Goal: Task Accomplishment & Management: Manage account settings

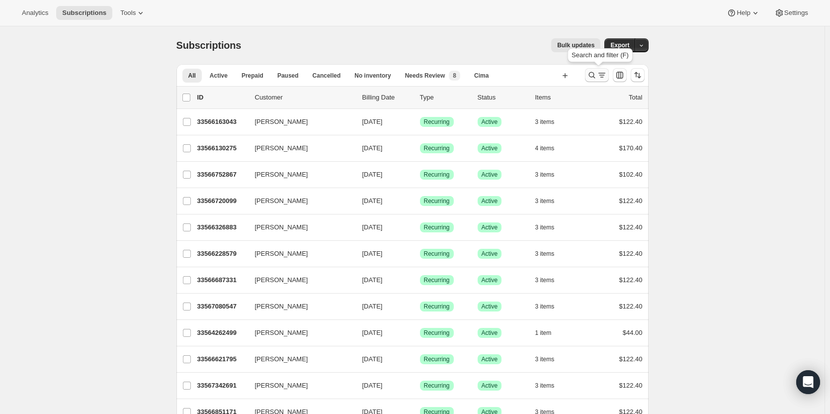
click at [595, 76] on icon "Search and filter results" at bounding box center [592, 75] width 10 height 10
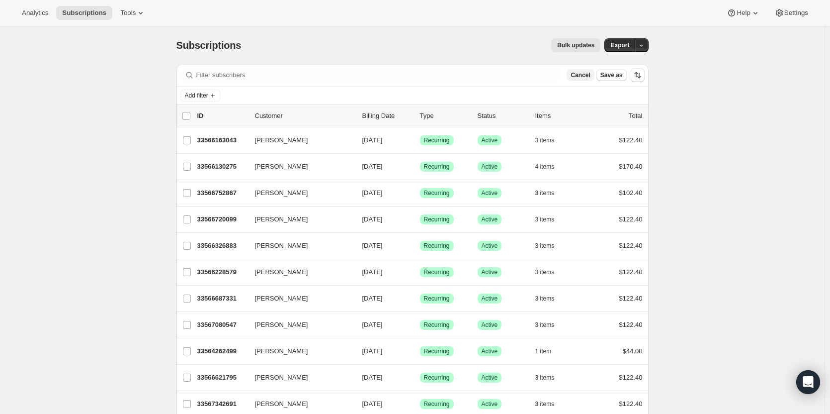
click at [586, 76] on span "Cancel" at bounding box center [580, 75] width 19 height 8
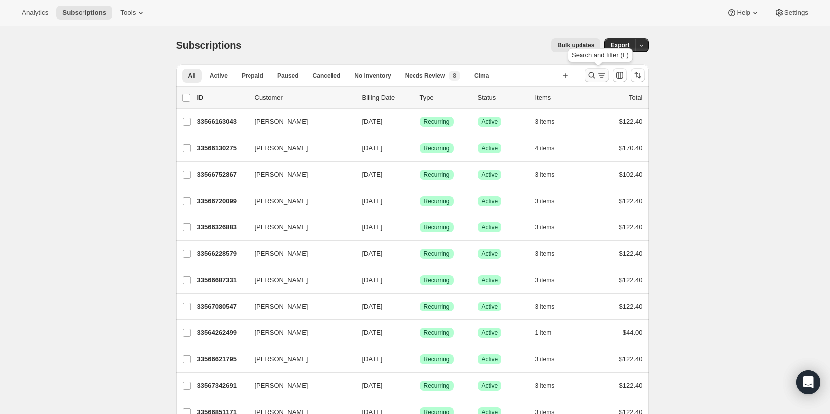
click at [594, 75] on icon "Search and filter results" at bounding box center [592, 75] width 10 height 10
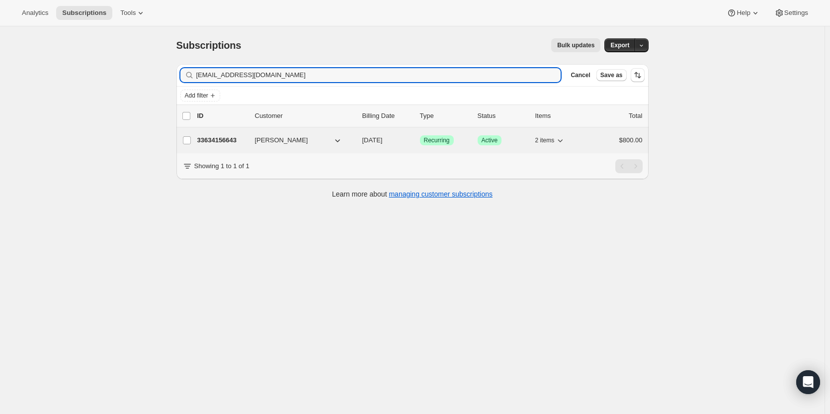
type input "tnkuykendall@me.com"
click at [213, 135] on div "33634156643 Tiffany Kuykendall 10/15/2025 Success Recurring Success Active 2 it…" at bounding box center [419, 140] width 445 height 14
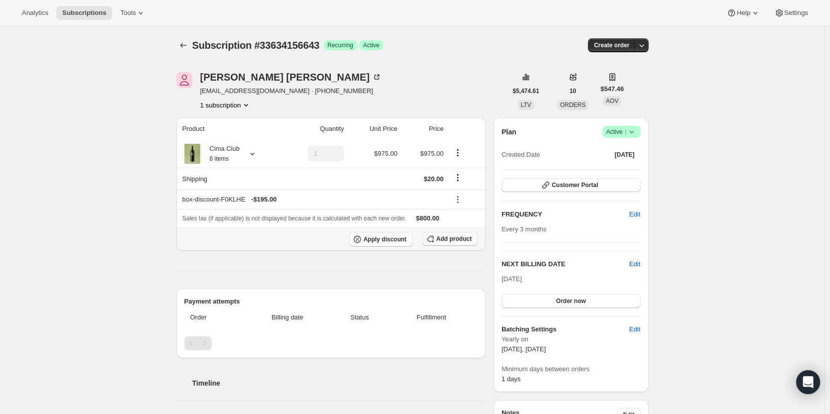
click at [455, 241] on span "Add product" at bounding box center [454, 239] width 35 height 8
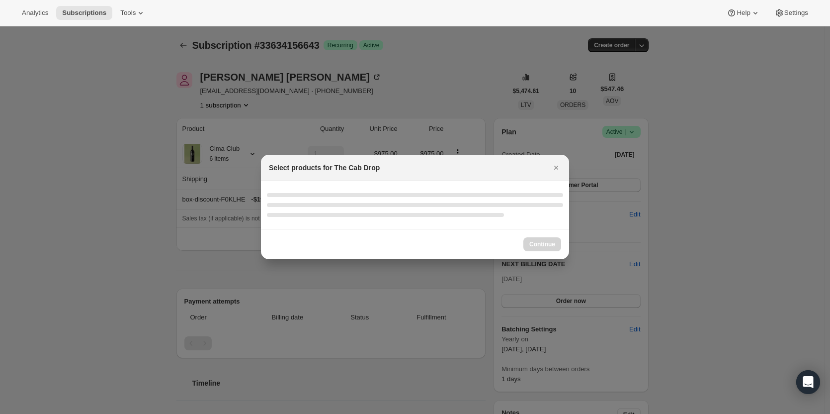
select select "gid://shopify/ProductVariant/43519416893539"
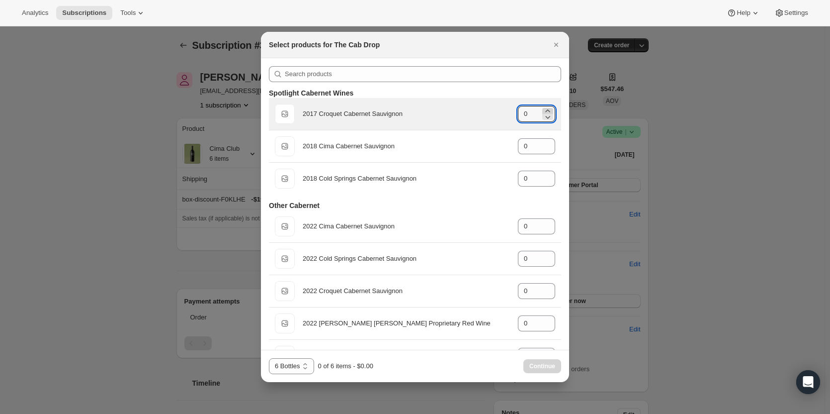
click at [543, 111] on icon ":ret:" at bounding box center [548, 111] width 10 height 10
type input "1"
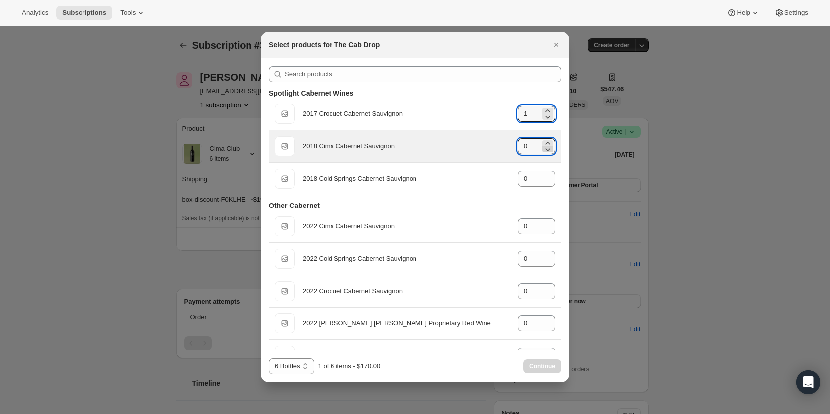
click at [546, 145] on icon ":ret:" at bounding box center [548, 149] width 10 height 10
click at [544, 142] on icon ":ret:" at bounding box center [548, 143] width 10 height 10
type input "1"
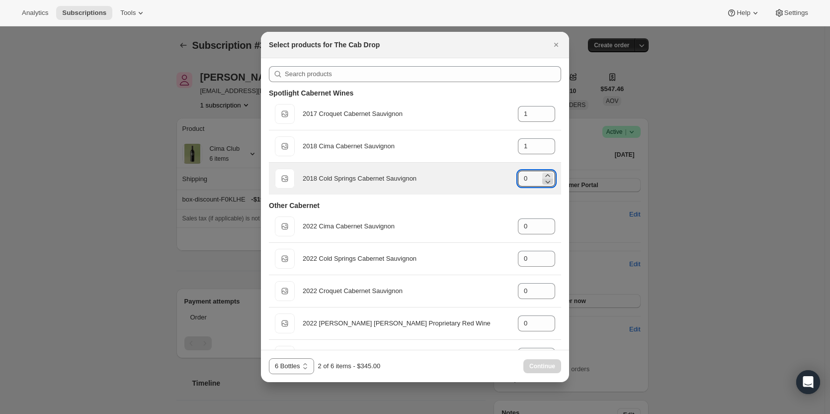
click at [543, 176] on icon ":ret:" at bounding box center [548, 181] width 10 height 10
click at [545, 175] on icon ":ret:" at bounding box center [547, 175] width 4 height 2
type input "1"
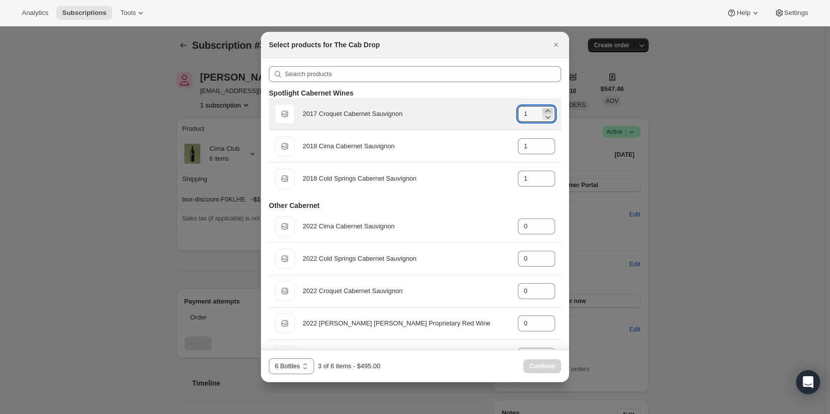
click at [544, 110] on icon ":ret:" at bounding box center [548, 111] width 10 height 10
type input "2"
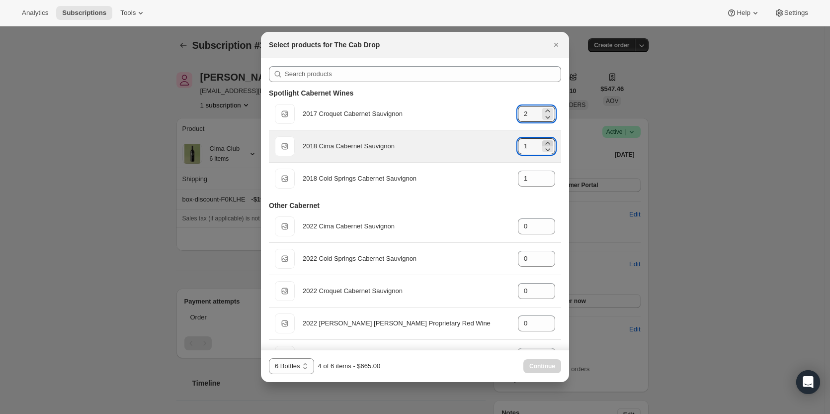
click at [545, 143] on icon ":ret:" at bounding box center [547, 143] width 4 height 2
type input "2"
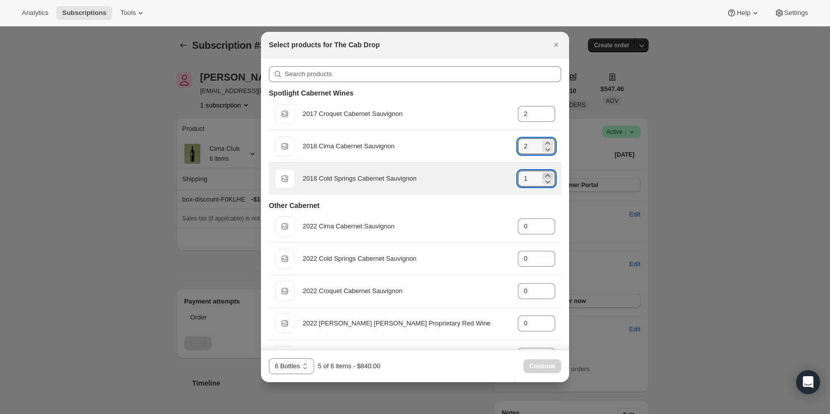
click at [543, 176] on icon ":ret:" at bounding box center [548, 176] width 10 height 10
type input "2"
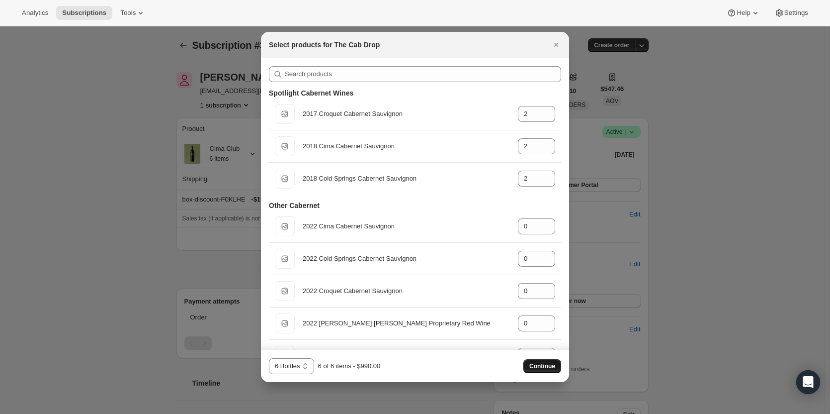
click at [548, 364] on span "Continue" at bounding box center [542, 366] width 26 height 8
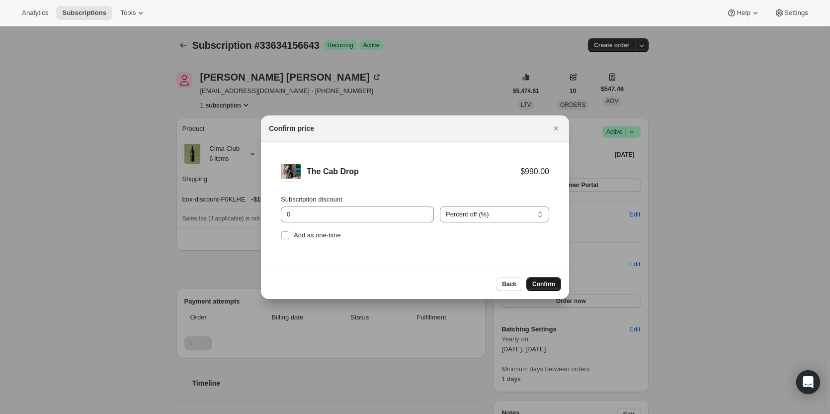
click at [546, 287] on span "Confirm" at bounding box center [543, 284] width 23 height 8
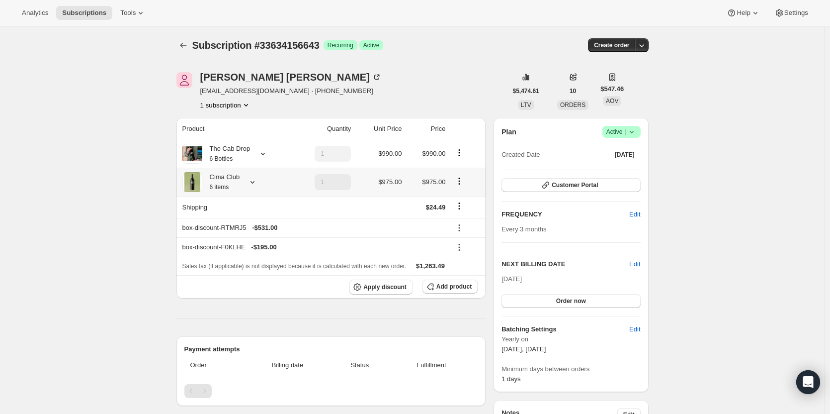
click at [462, 180] on icon "Product actions" at bounding box center [459, 181] width 10 height 10
click at [465, 219] on span "Remove" at bounding box center [462, 216] width 24 height 7
type input "0"
click at [459, 249] on icon at bounding box center [459, 247] width 10 height 10
click at [463, 226] on icon at bounding box center [459, 228] width 10 height 10
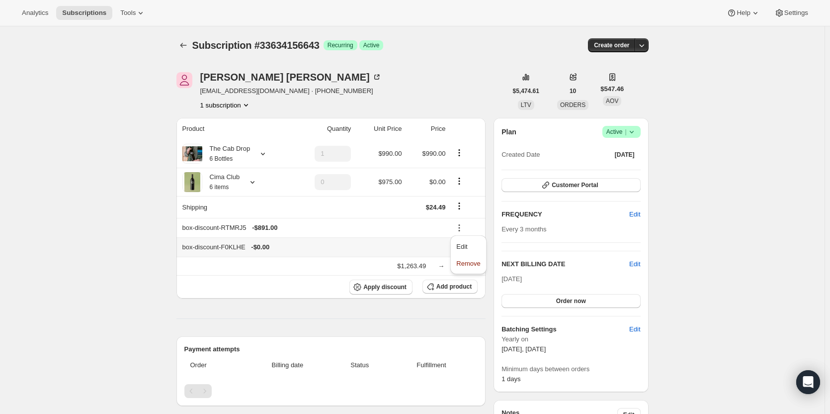
click at [433, 246] on div "box-discount-F0KLHE - $0.00" at bounding box center [314, 247] width 264 height 10
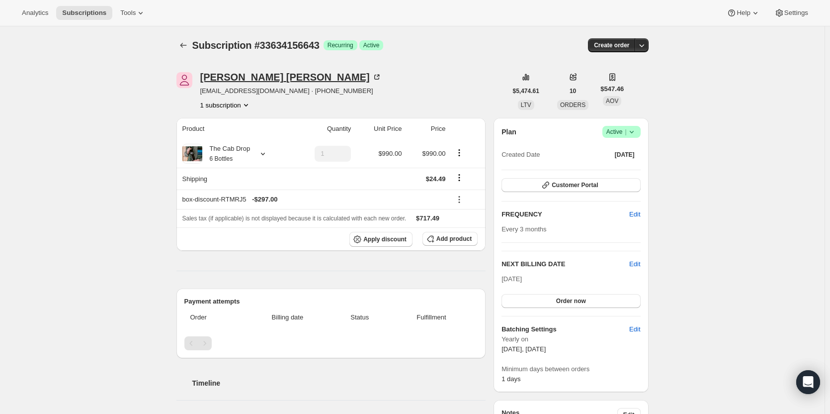
click at [276, 78] on div "Tiffany Kuykendall" at bounding box center [290, 77] width 181 height 10
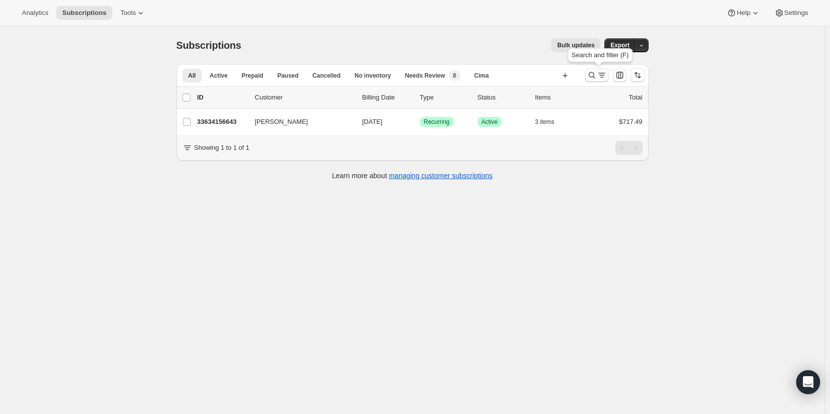
click at [592, 79] on icon "Search and filter results" at bounding box center [592, 75] width 10 height 10
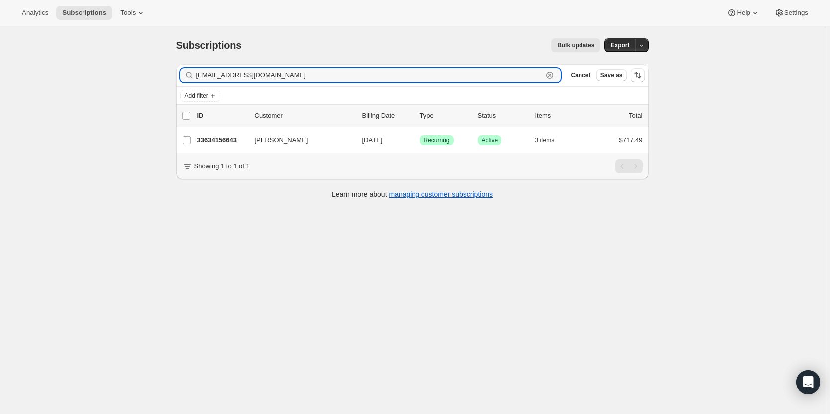
click at [555, 77] on icon "button" at bounding box center [550, 75] width 10 height 10
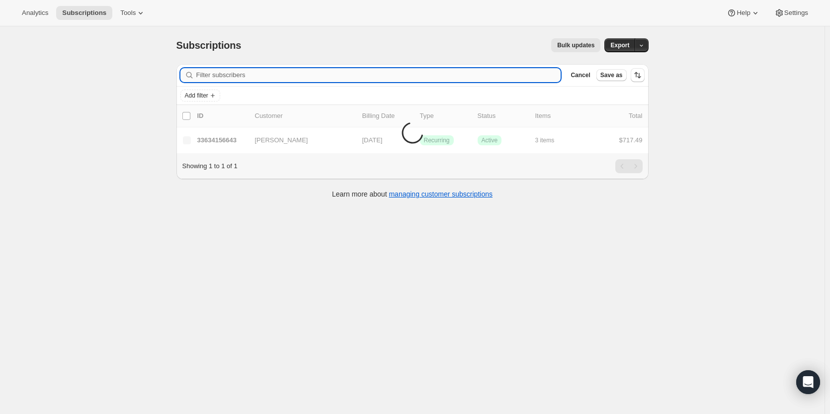
click at [530, 78] on input "Filter subscribers" at bounding box center [378, 75] width 365 height 14
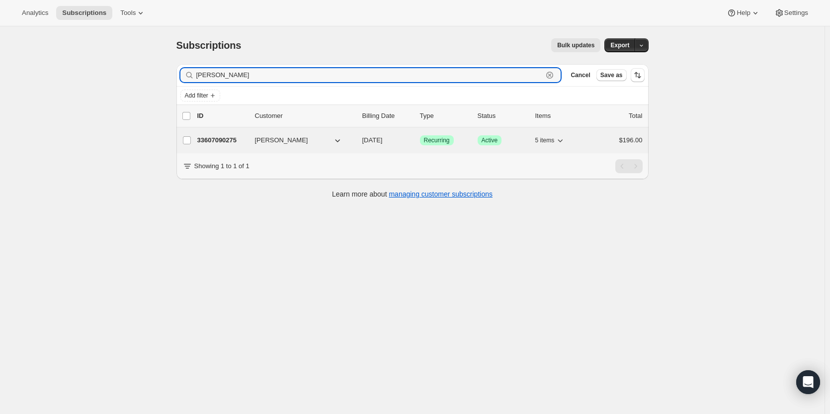
type input "Deborah Bry"
click at [257, 144] on div "33607090275 Deborah Bryant 09/17/2025 Success Recurring Success Active 5 items …" at bounding box center [419, 140] width 445 height 14
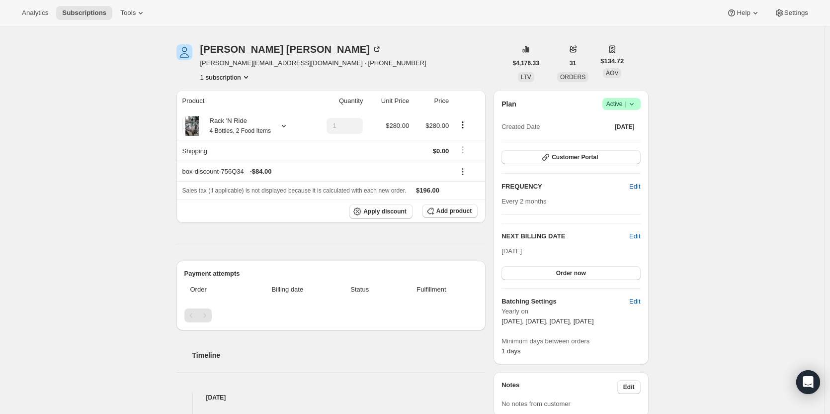
scroll to position [18, 0]
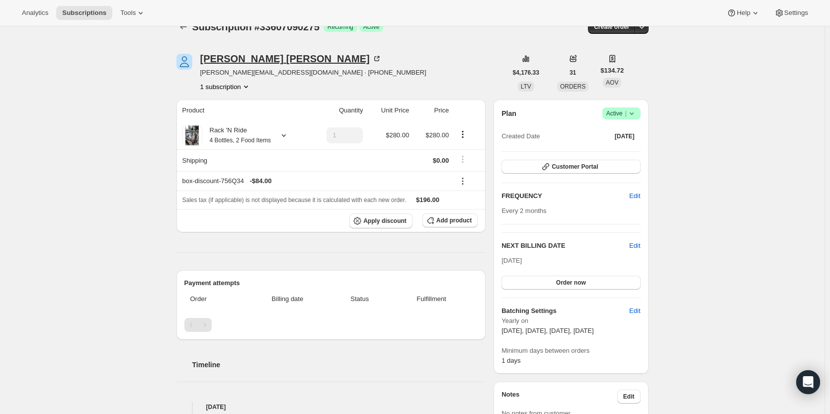
click at [274, 60] on div "Deborah Bryant" at bounding box center [290, 59] width 181 height 10
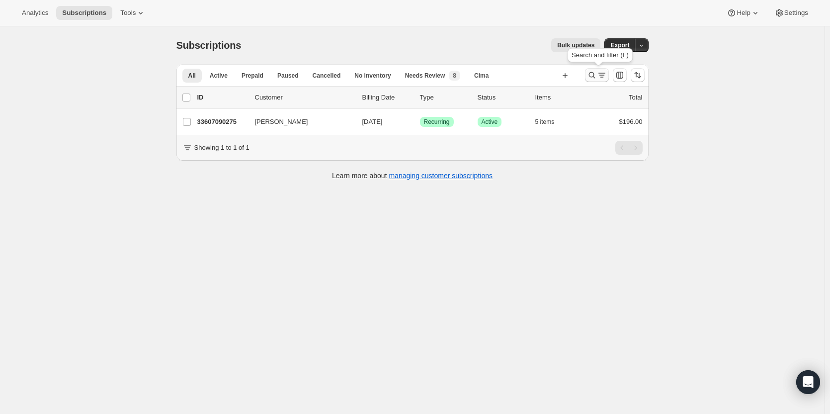
click at [595, 74] on icon "Search and filter results" at bounding box center [592, 75] width 6 height 6
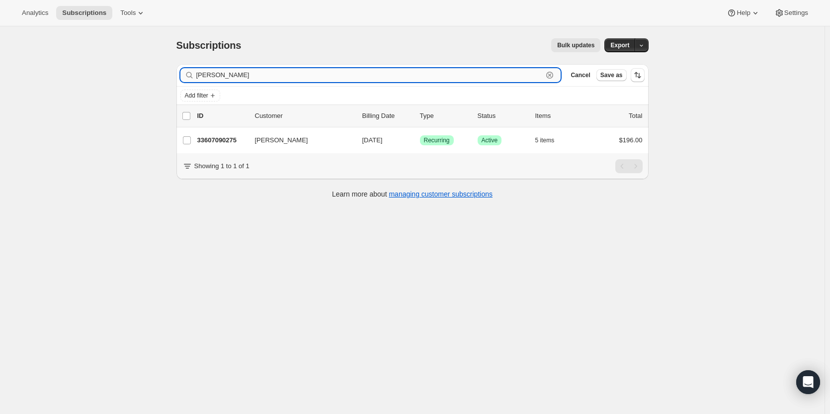
drag, startPoint x: 558, startPoint y: 75, endPoint x: 544, endPoint y: 75, distance: 13.9
click at [555, 75] on icon "button" at bounding box center [550, 75] width 10 height 10
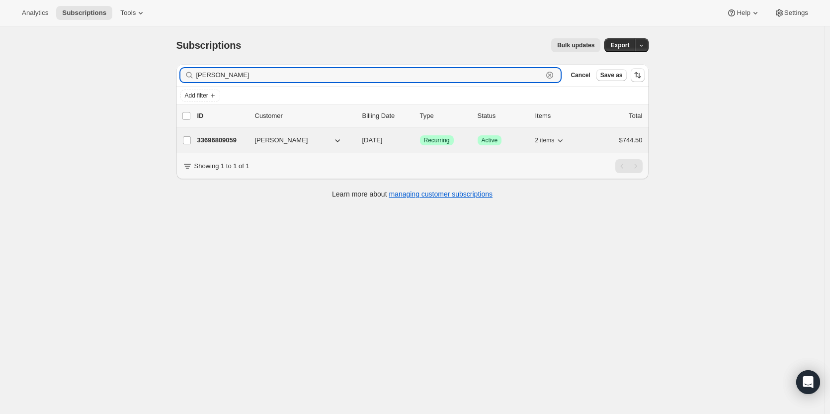
type input "[PERSON_NAME]"
click at [216, 138] on p "33696809059" at bounding box center [222, 140] width 50 height 10
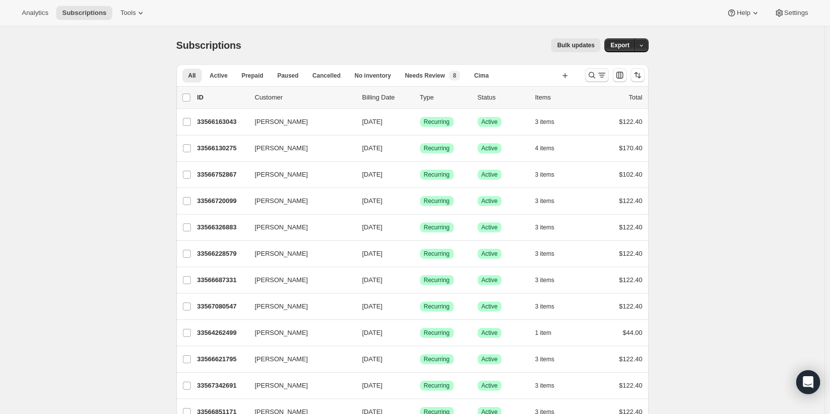
click at [592, 74] on icon "Search and filter results" at bounding box center [592, 75] width 6 height 6
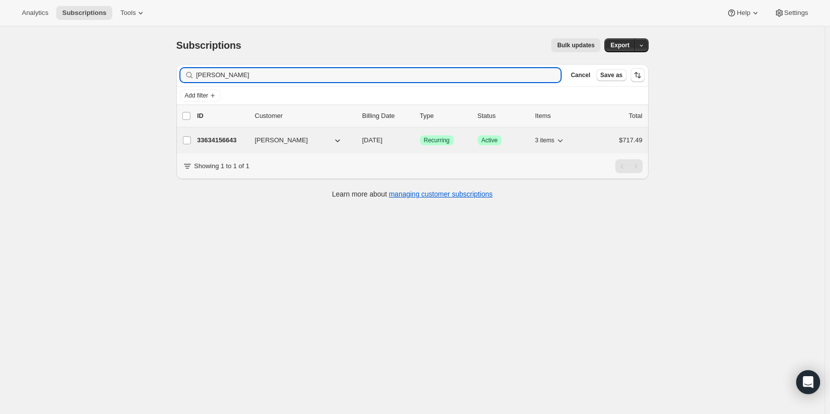
type input "[PERSON_NAME]"
click at [230, 136] on p "33634156643" at bounding box center [222, 140] width 50 height 10
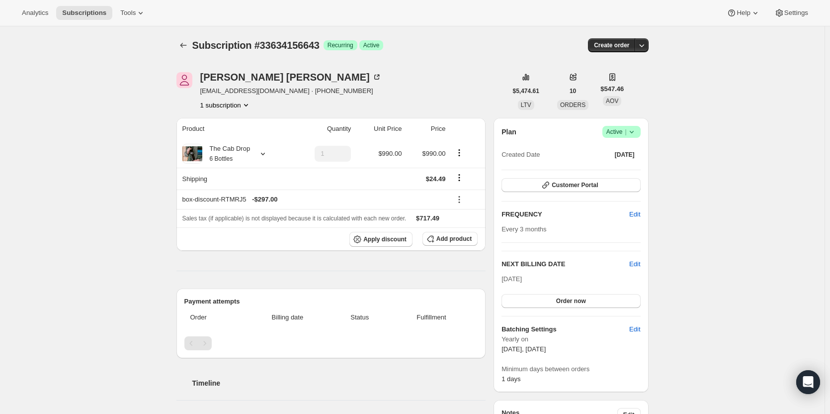
scroll to position [88, 0]
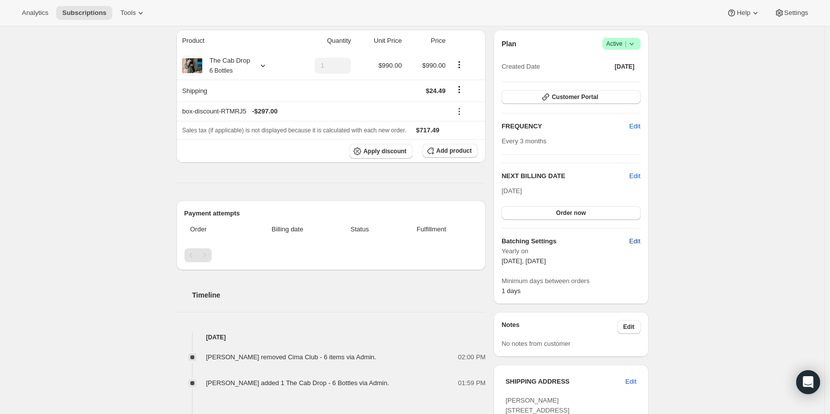
click at [639, 245] on span "Edit" at bounding box center [634, 241] width 11 height 10
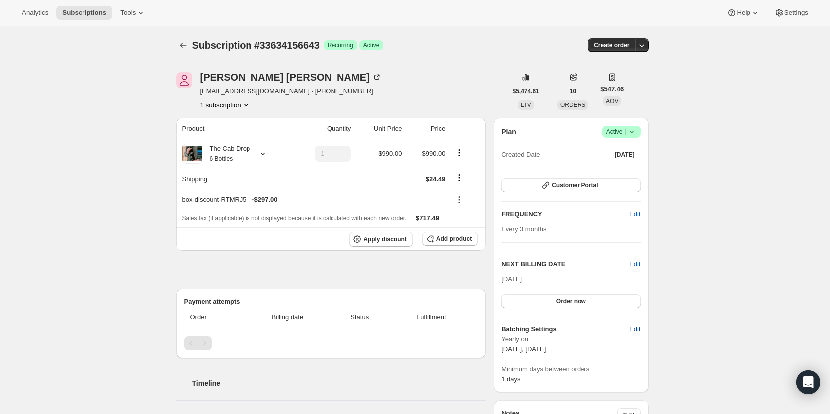
select select "YEARDAY"
select select "10"
select select "15"
select select "2"
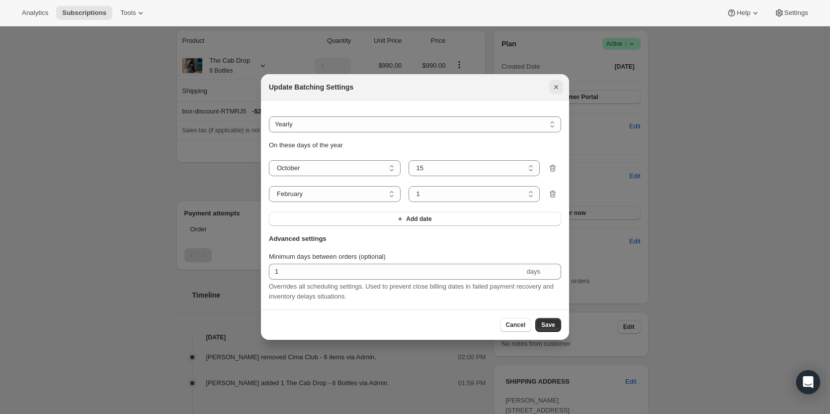
click at [554, 89] on button "Close" at bounding box center [556, 87] width 14 height 14
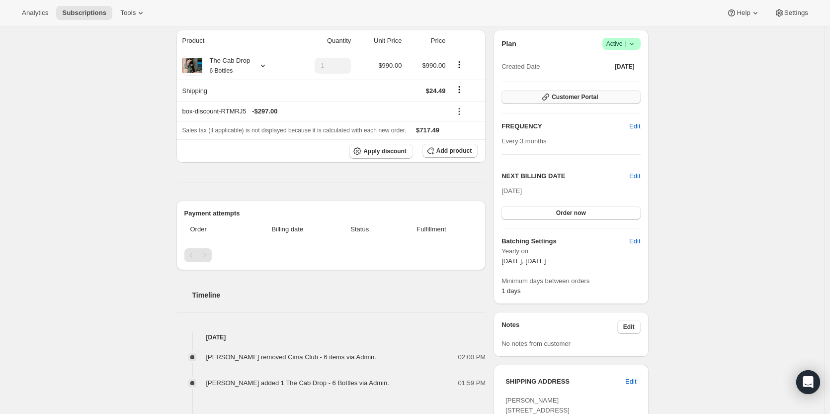
click at [616, 97] on button "Customer Portal" at bounding box center [571, 97] width 139 height 14
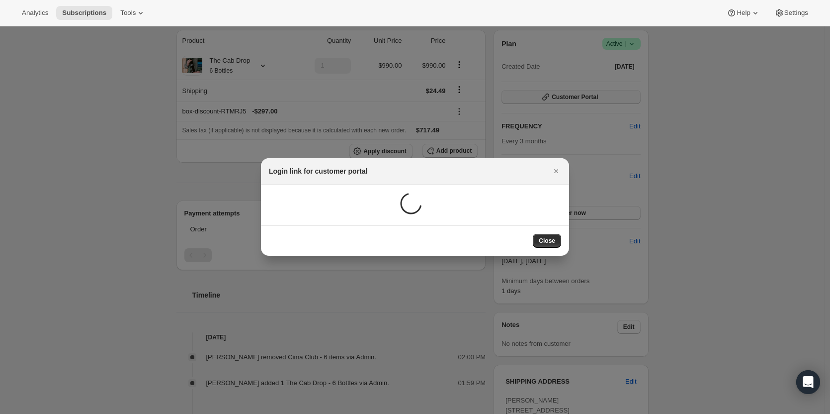
scroll to position [0, 0]
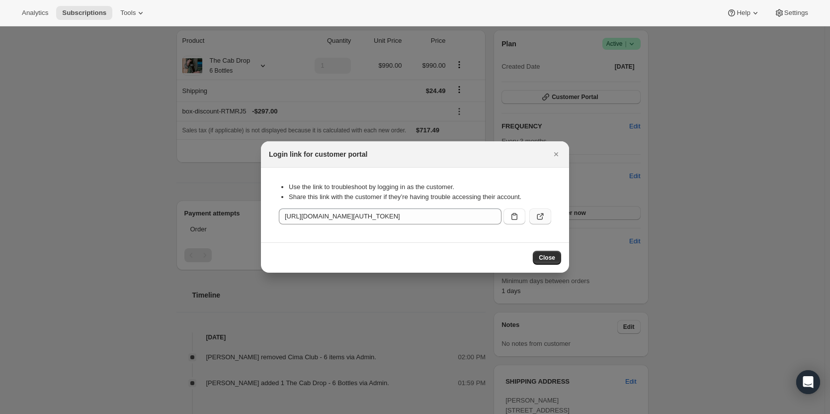
click at [543, 213] on icon ":rcc:" at bounding box center [540, 216] width 10 height 10
click at [557, 253] on button "Close" at bounding box center [547, 258] width 28 height 14
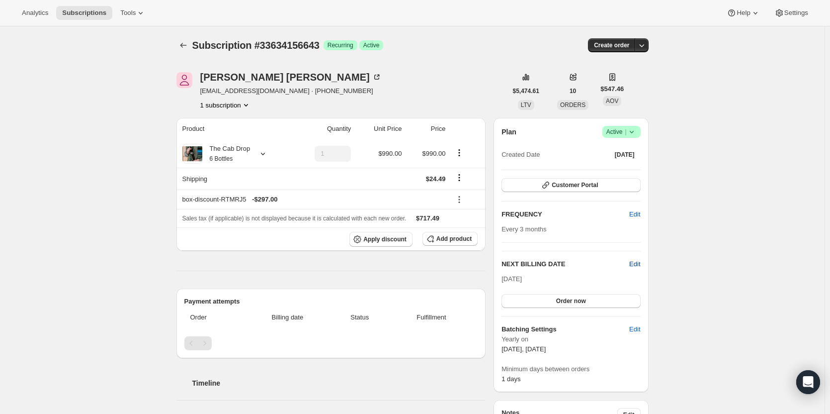
click at [640, 265] on span "Edit" at bounding box center [634, 264] width 11 height 10
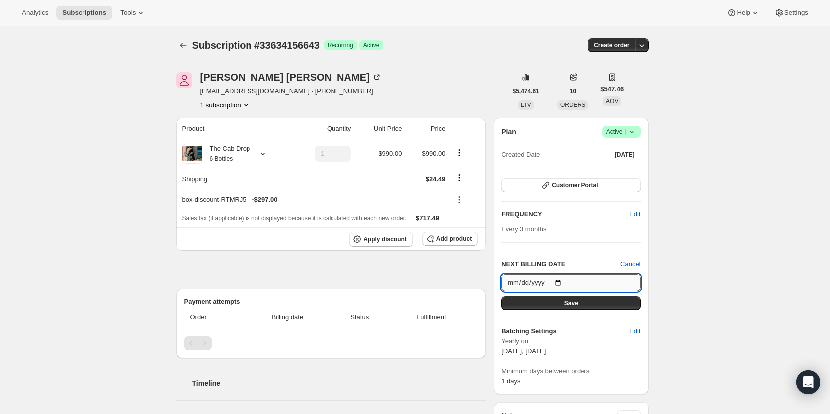
click at [600, 284] on input "2025-10-15" at bounding box center [571, 282] width 139 height 17
click at [570, 284] on input "2025-10-15" at bounding box center [571, 282] width 139 height 17
click at [557, 285] on input "2025-10-15" at bounding box center [571, 282] width 139 height 17
click at [577, 272] on div "NEXT BILLING DATE Cancel 2025-10-15 Save" at bounding box center [571, 284] width 139 height 51
click at [600, 233] on div "Every 3 months" at bounding box center [571, 229] width 139 height 10
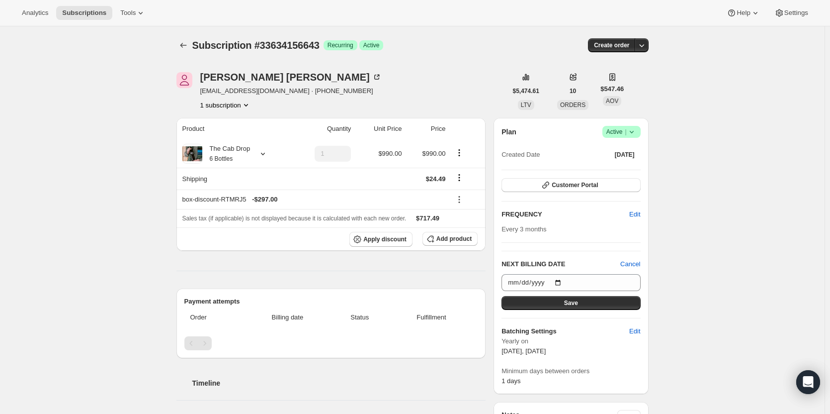
click at [600, 340] on span "Yearly on" at bounding box center [571, 341] width 139 height 10
click at [593, 307] on button "Save" at bounding box center [571, 303] width 139 height 14
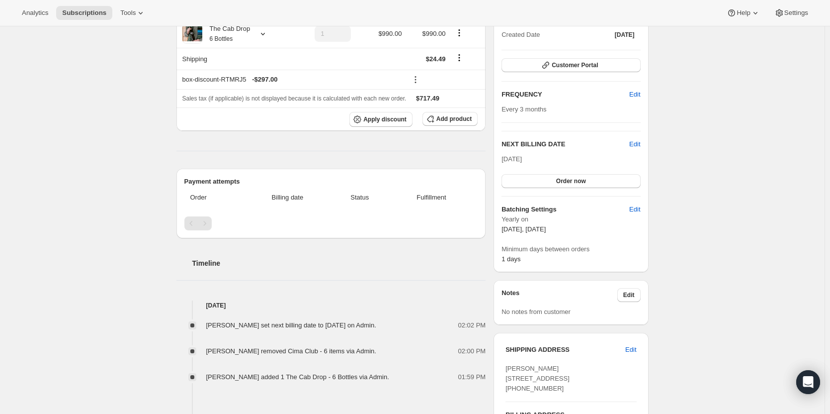
scroll to position [170, 0]
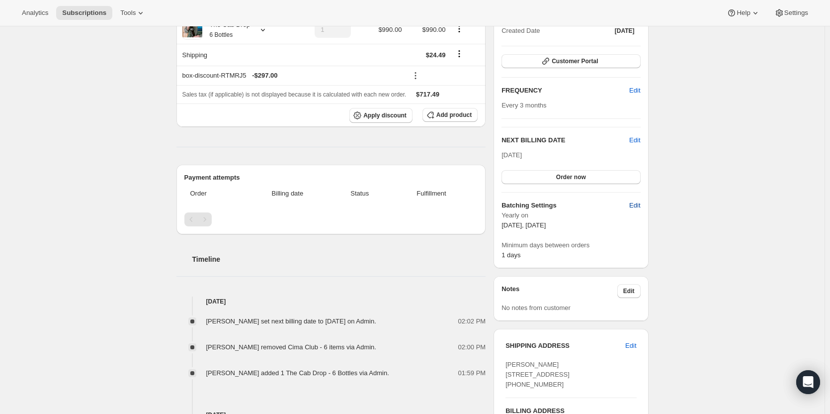
click at [639, 202] on span "Edit" at bounding box center [634, 205] width 11 height 10
select select "YEARDAY"
select select "10"
select select "15"
select select "2"
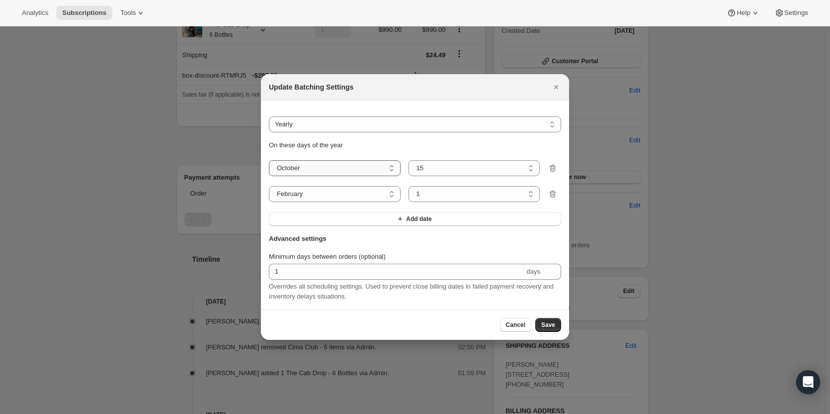
click at [331, 166] on select "January February March April May June July August September October November De…" at bounding box center [335, 168] width 132 height 16
click at [331, 165] on select "January February March April May June July August September October November De…" at bounding box center [335, 168] width 132 height 16
click at [336, 124] on select "Do not batch Weekly Monthly Yearly" at bounding box center [415, 124] width 292 height 16
click at [521, 332] on button "Cancel" at bounding box center [515, 325] width 31 height 14
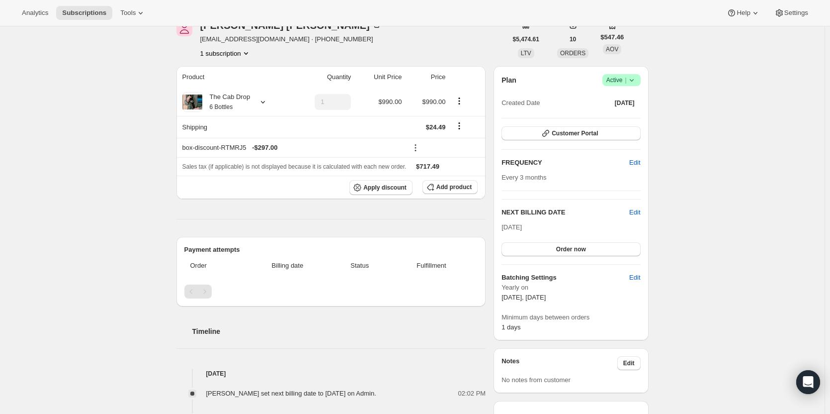
scroll to position [92, 0]
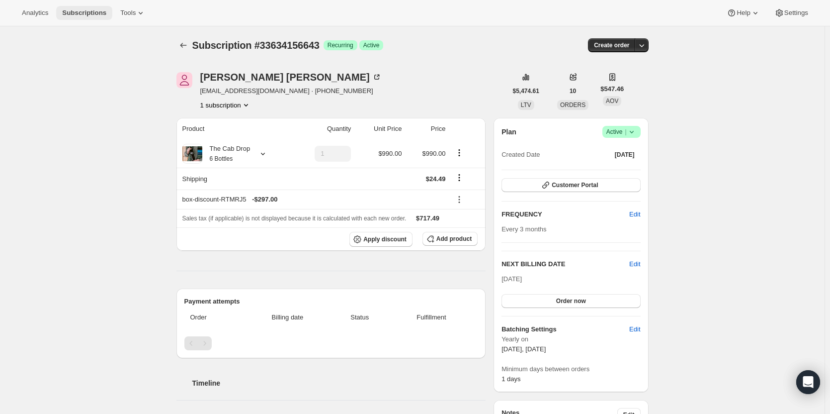
click at [88, 14] on span "Subscriptions" at bounding box center [84, 13] width 44 height 8
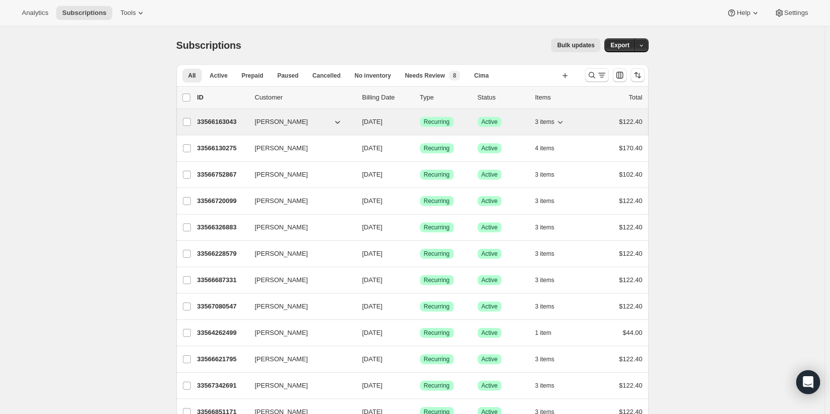
click at [215, 124] on p "33566163043" at bounding box center [222, 122] width 50 height 10
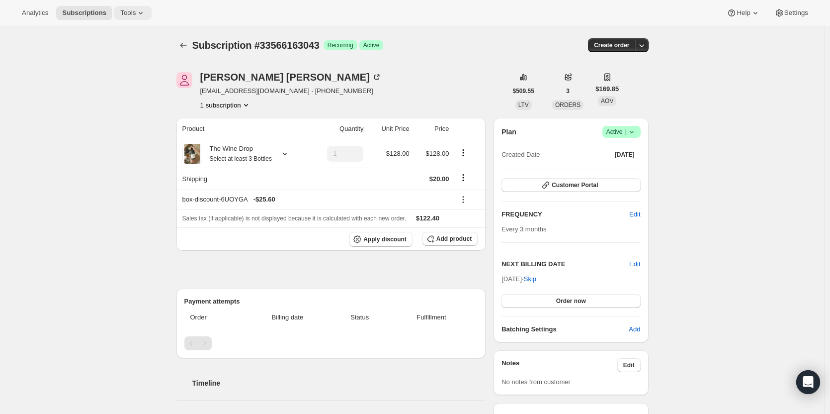
click at [127, 14] on span "Tools" at bounding box center [127, 13] width 15 height 8
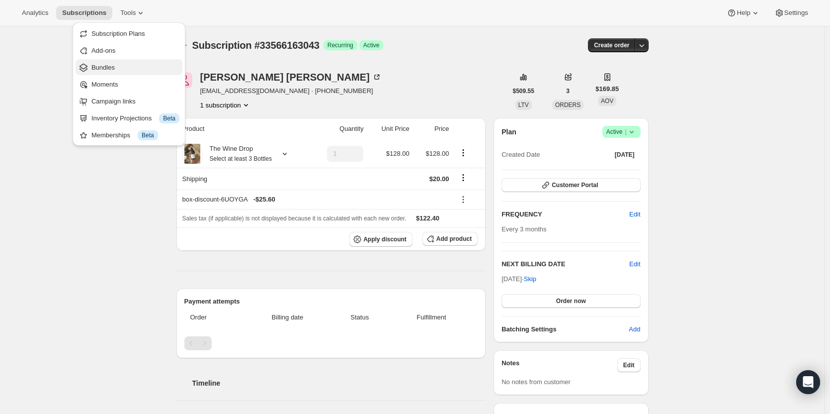
click at [124, 69] on span "Bundles" at bounding box center [135, 68] width 88 height 10
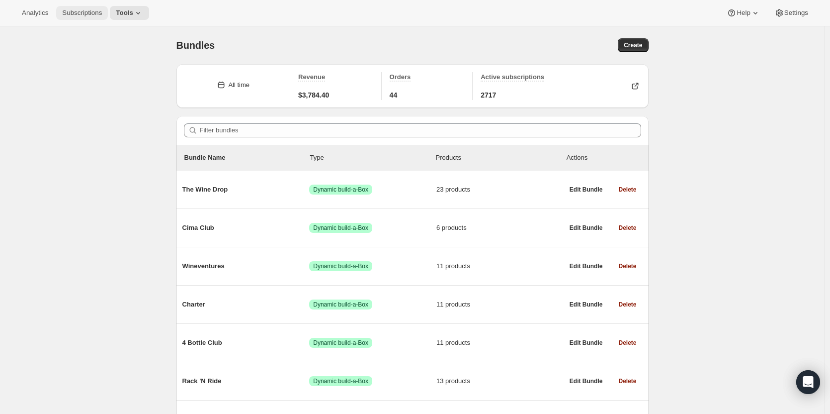
click at [80, 9] on span "Subscriptions" at bounding box center [82, 13] width 40 height 8
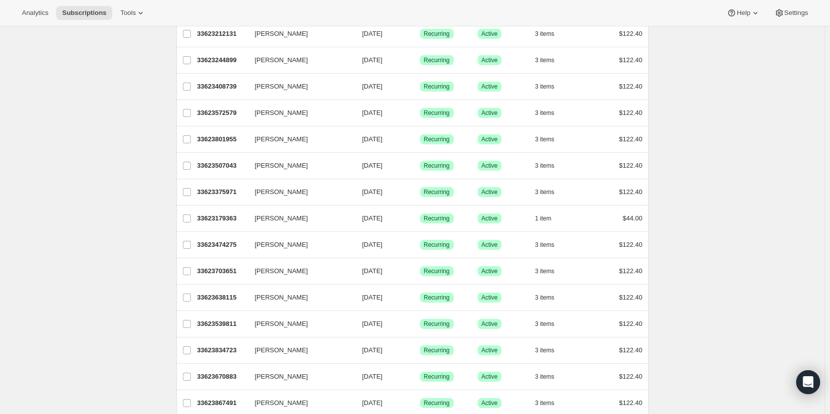
scroll to position [1075, 0]
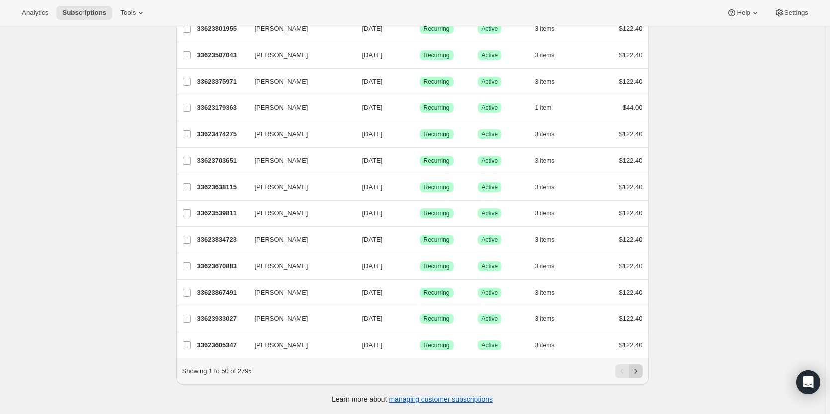
click at [637, 371] on icon "Next" at bounding box center [636, 371] width 10 height 10
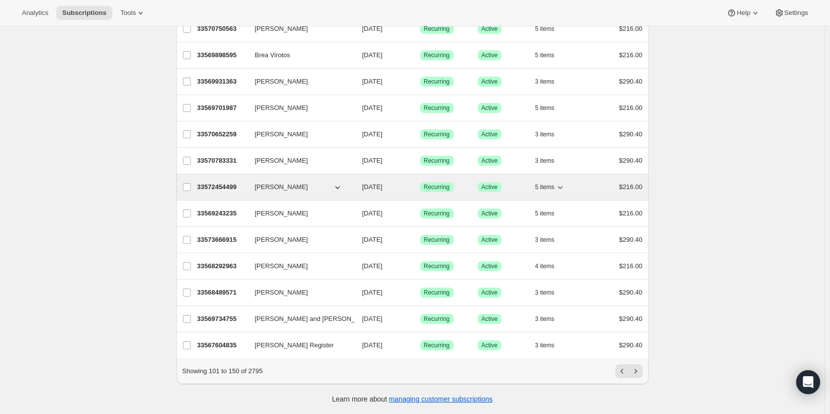
click at [335, 184] on icon "button" at bounding box center [338, 187] width 10 height 10
click at [223, 182] on p "33572454499" at bounding box center [222, 187] width 50 height 10
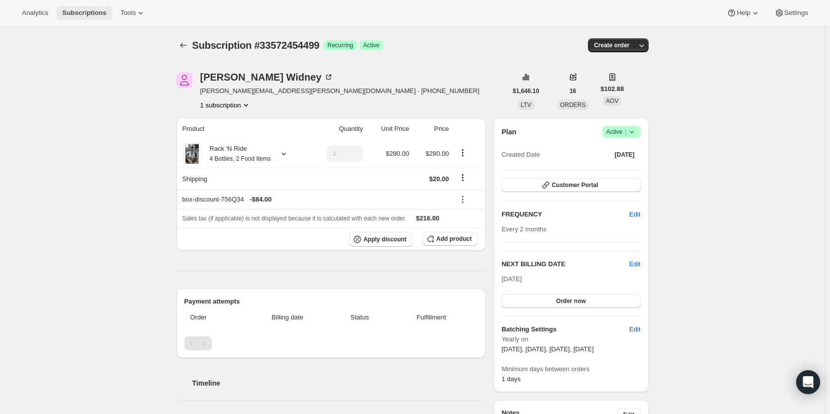
click at [82, 13] on span "Subscriptions" at bounding box center [84, 13] width 44 height 8
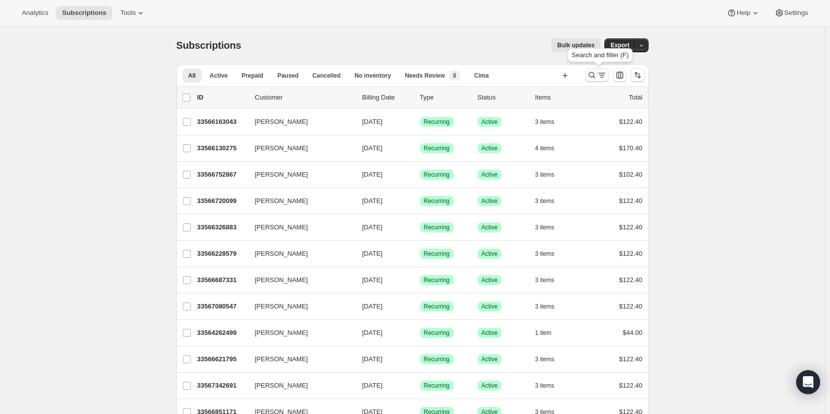
click at [592, 75] on icon "Search and filter results" at bounding box center [592, 75] width 6 height 6
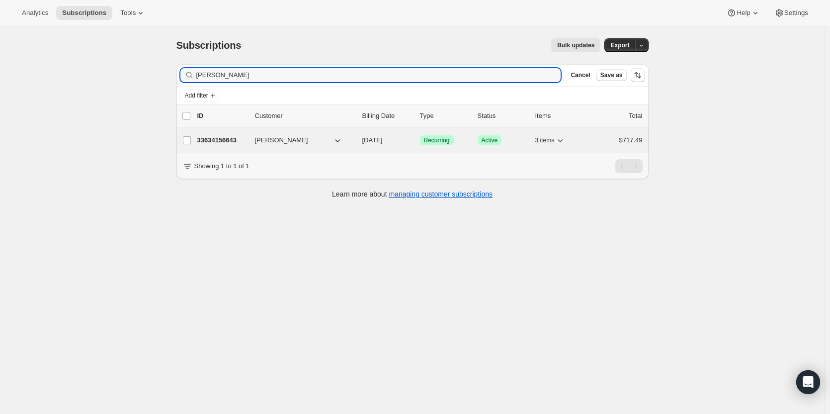
type input "Tiffany K"
click at [210, 144] on p "33634156643" at bounding box center [222, 140] width 50 height 10
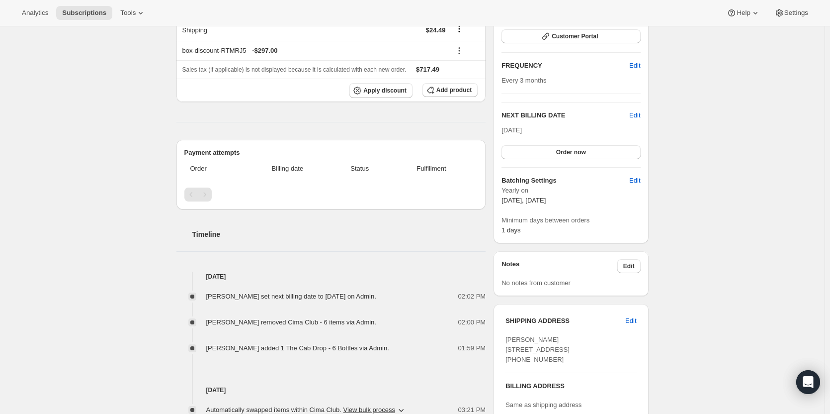
scroll to position [141, 0]
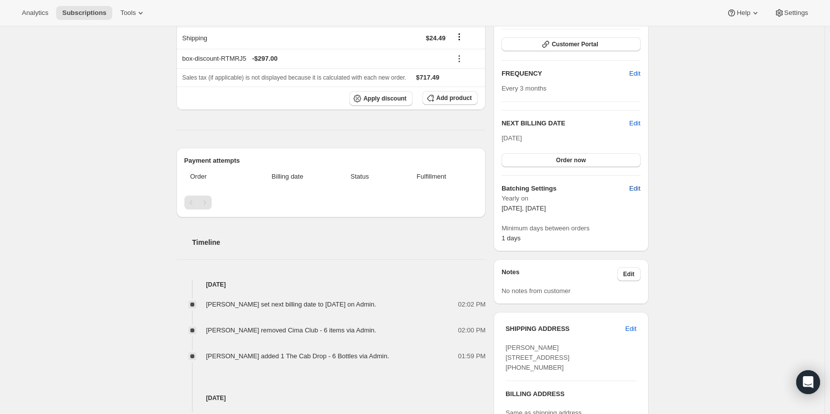
click at [637, 191] on span "Edit" at bounding box center [634, 188] width 11 height 10
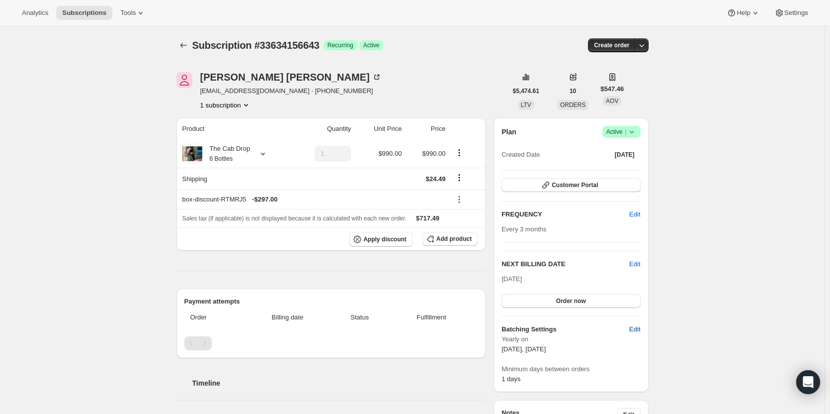
select select "YEARDAY"
select select "10"
select select "15"
select select "2"
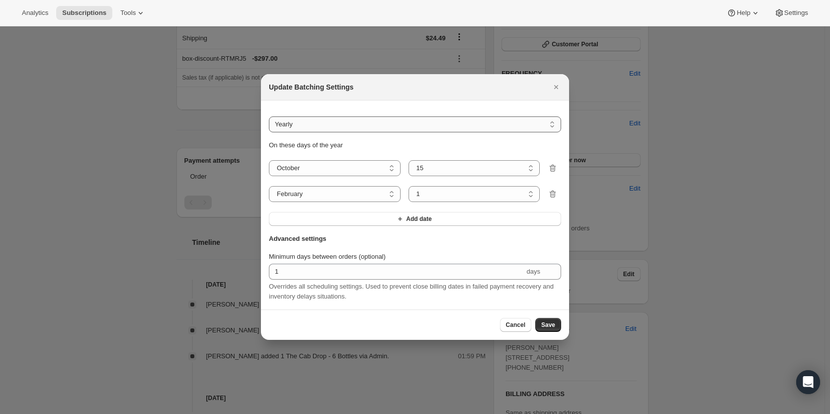
click at [544, 124] on select "Do not batch Weekly Monthly Yearly" at bounding box center [415, 124] width 292 height 16
select select ":r1b0:"
click at [269, 132] on select "Do not batch Weekly Monthly Yearly" at bounding box center [415, 124] width 292 height 16
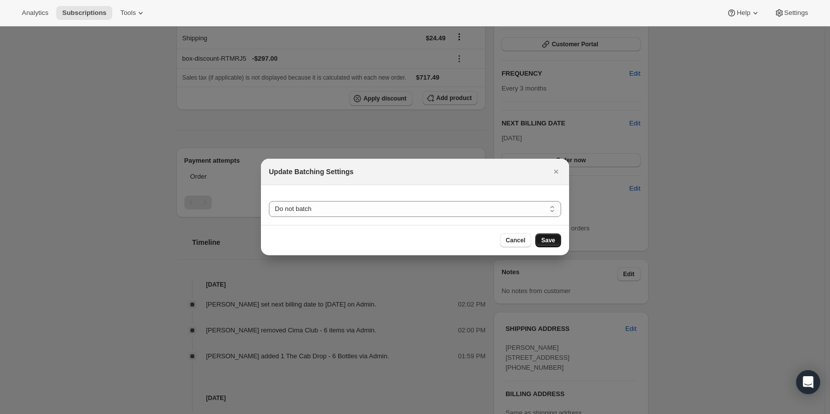
click at [551, 241] on span "Save" at bounding box center [548, 240] width 14 height 8
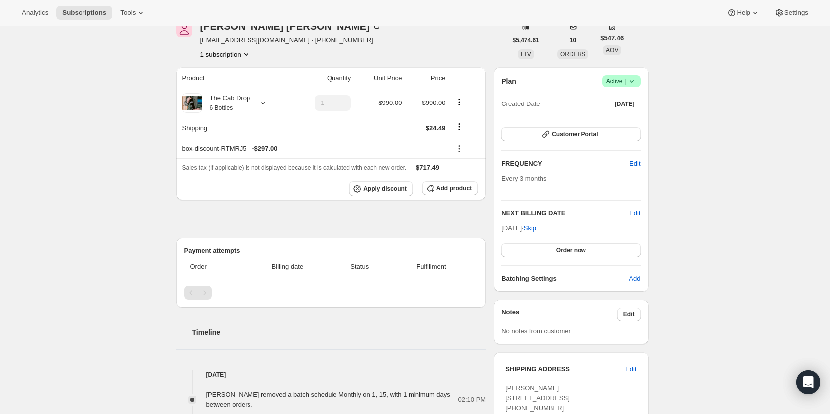
scroll to position [0, 0]
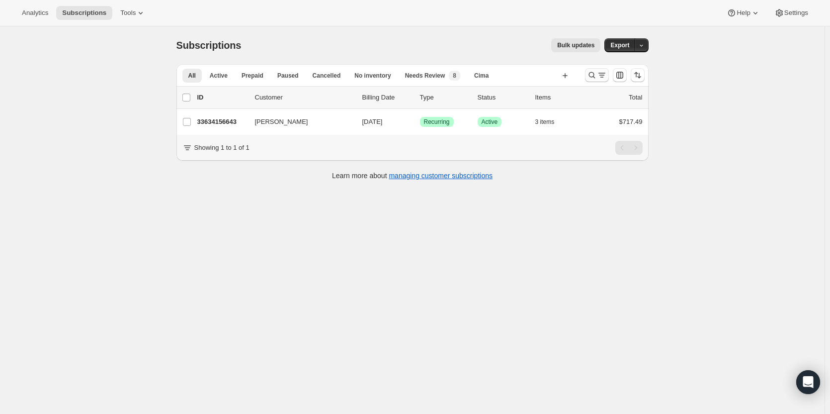
click at [592, 75] on icon "Search and filter results" at bounding box center [592, 75] width 6 height 6
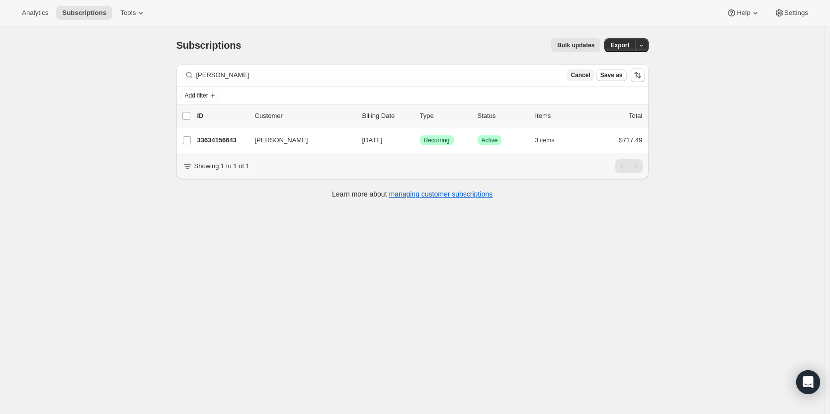
click at [579, 80] on button "Cancel" at bounding box center [580, 75] width 27 height 12
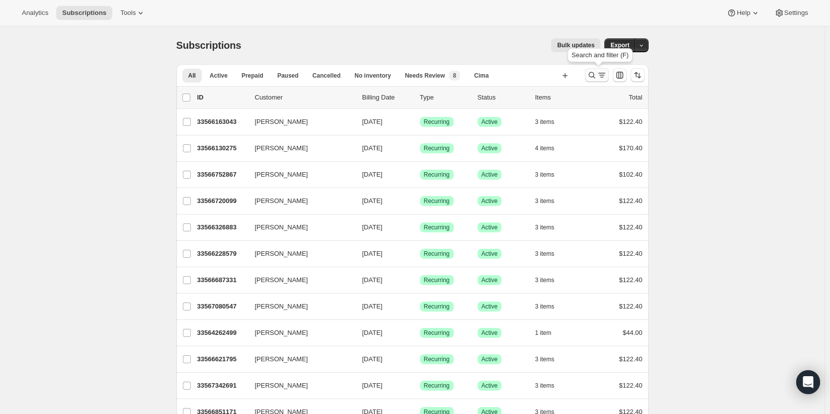
click at [594, 77] on icon "Search and filter results" at bounding box center [592, 75] width 10 height 10
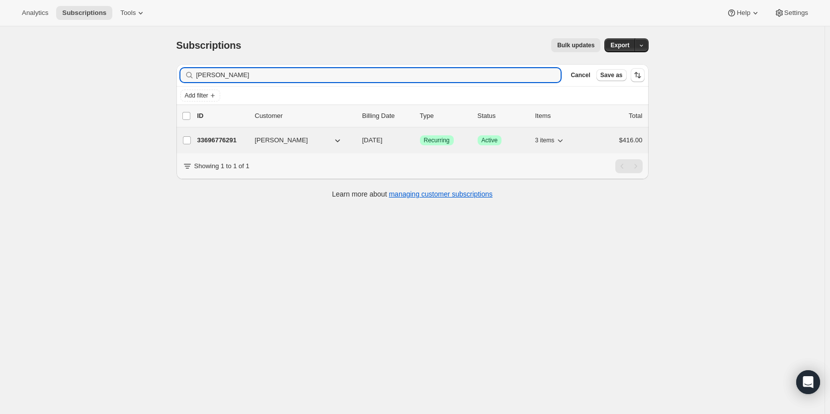
type input "Tom Benn"
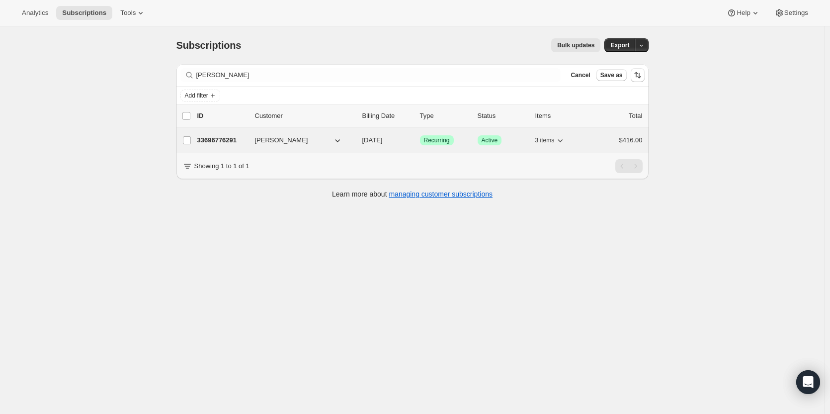
click at [221, 142] on p "33696776291" at bounding box center [222, 140] width 50 height 10
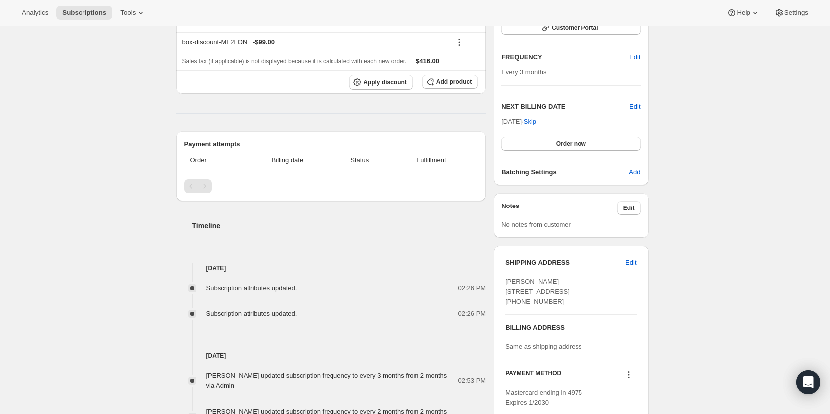
scroll to position [334, 0]
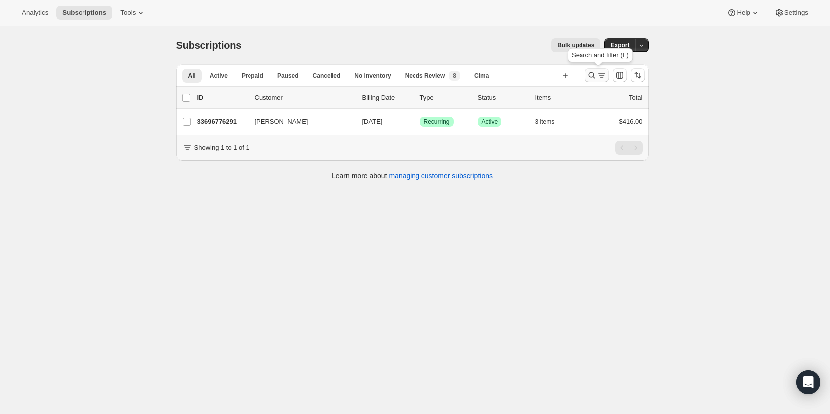
click at [595, 77] on icon "Search and filter results" at bounding box center [592, 75] width 6 height 6
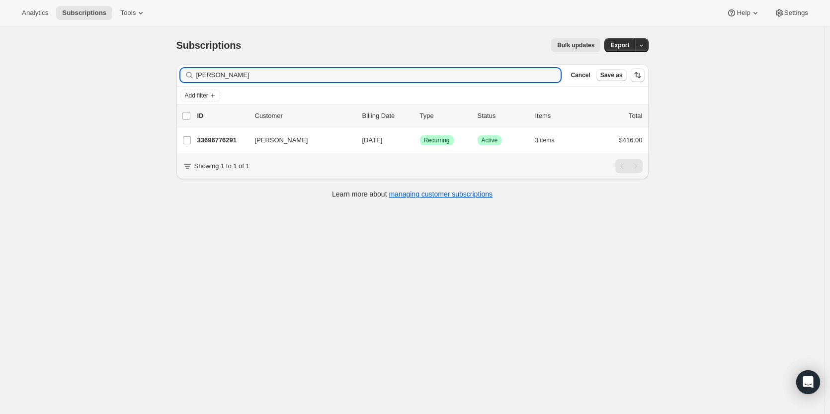
drag, startPoint x: 256, startPoint y: 75, endPoint x: 180, endPoint y: 70, distance: 75.7
click at [180, 70] on div "Filter subscribers Tom Benn Clear Cancel Save as" at bounding box center [412, 75] width 472 height 22
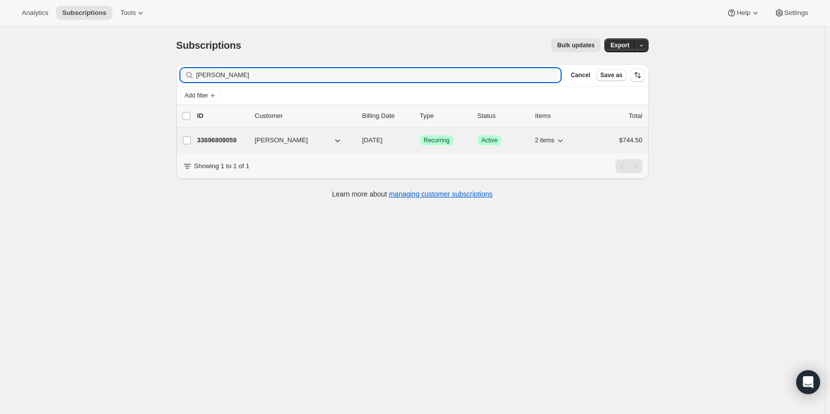
type input "Craig Cas"
click at [237, 138] on p "33696809059" at bounding box center [222, 140] width 50 height 10
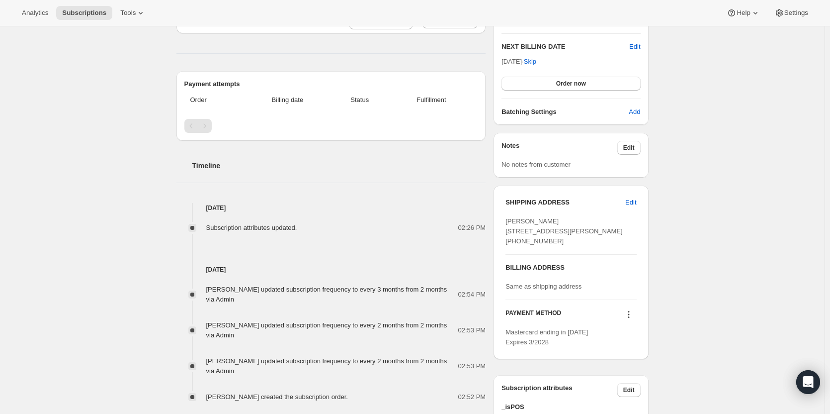
scroll to position [344, 0]
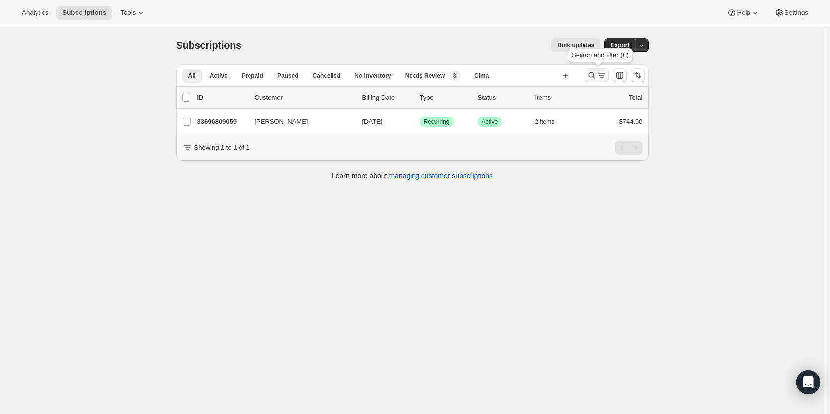
click at [595, 76] on icon "Search and filter results" at bounding box center [592, 75] width 10 height 10
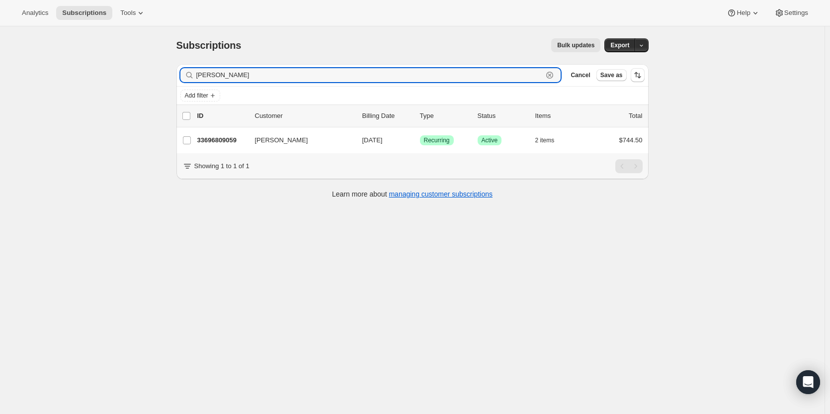
click at [553, 78] on icon "button" at bounding box center [549, 75] width 7 height 7
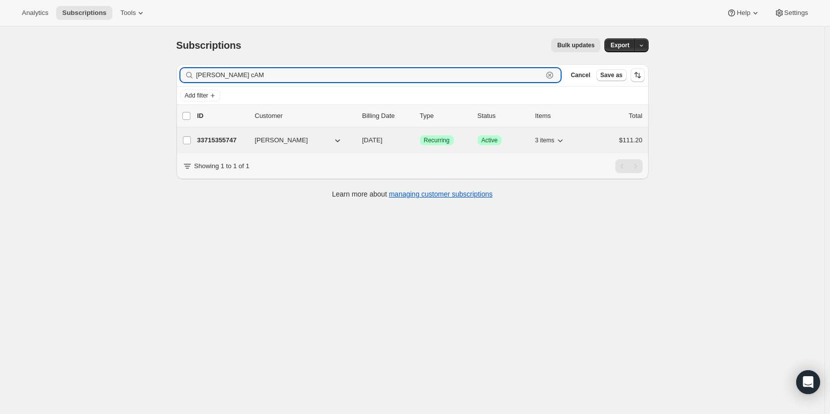
type input "dAN cAM"
click at [229, 143] on p "33715355747" at bounding box center [222, 140] width 50 height 10
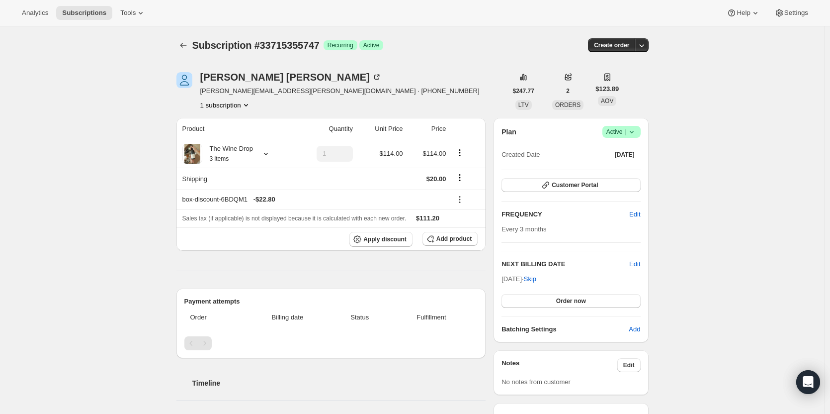
click at [197, 46] on span "Subscription #33715355747" at bounding box center [255, 45] width 127 height 11
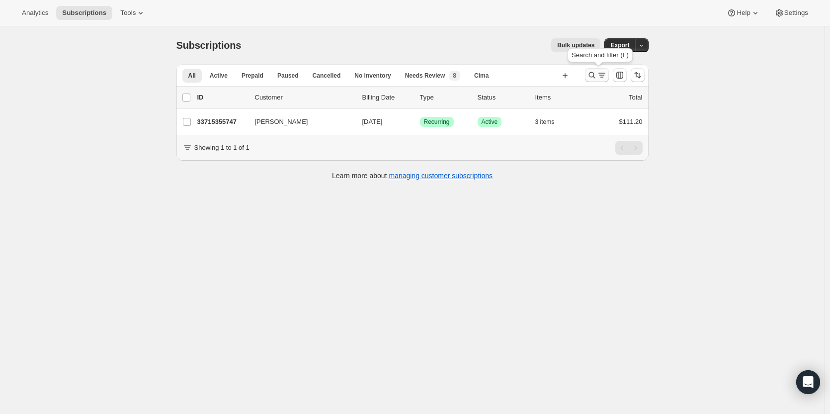
click at [595, 77] on icon "Search and filter results" at bounding box center [592, 75] width 10 height 10
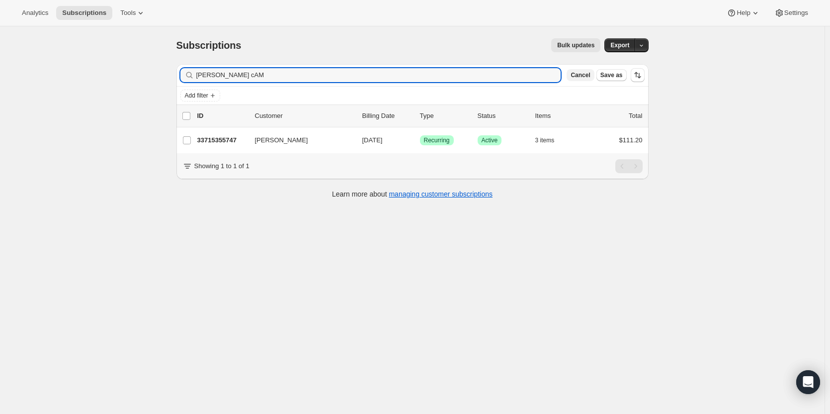
click at [590, 73] on span "Cancel" at bounding box center [580, 75] width 19 height 8
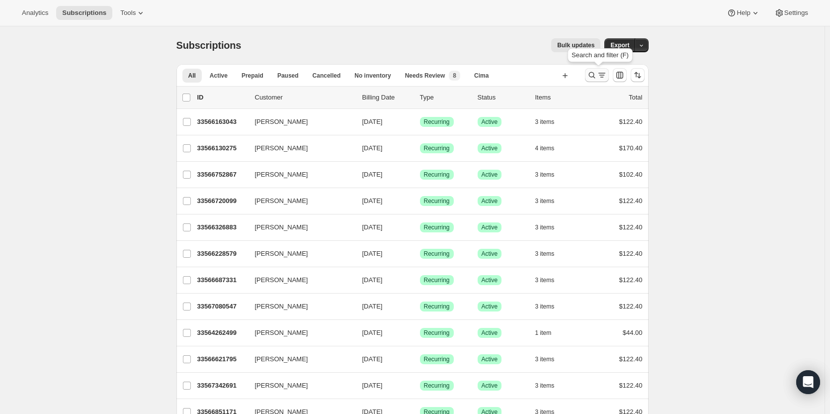
click at [595, 74] on icon "Search and filter results" at bounding box center [592, 75] width 6 height 6
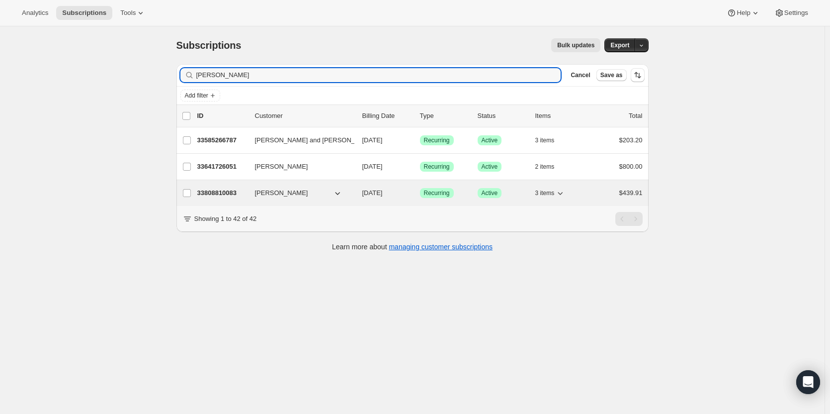
type input "Steve ha"
click at [233, 195] on p "33808810083" at bounding box center [222, 193] width 50 height 10
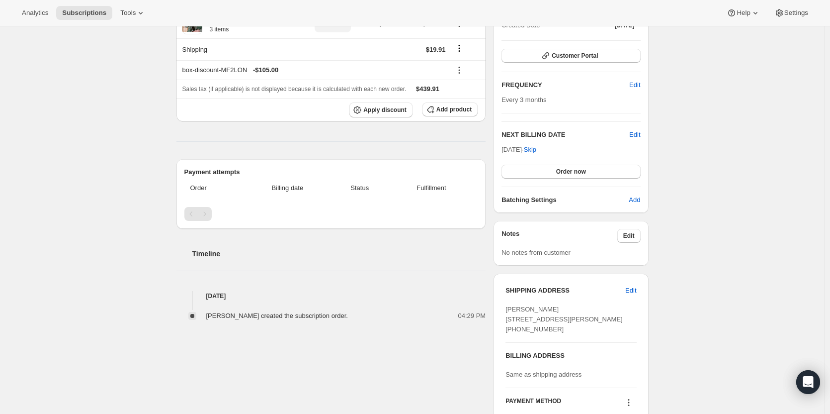
scroll to position [7, 0]
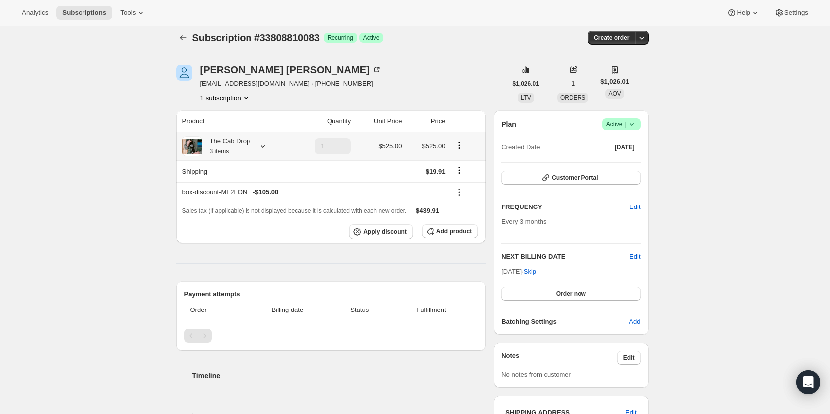
click at [258, 149] on div at bounding box center [261, 146] width 14 height 10
click at [282, 143] on div "The Cab Drop 3 items" at bounding box center [235, 146] width 106 height 20
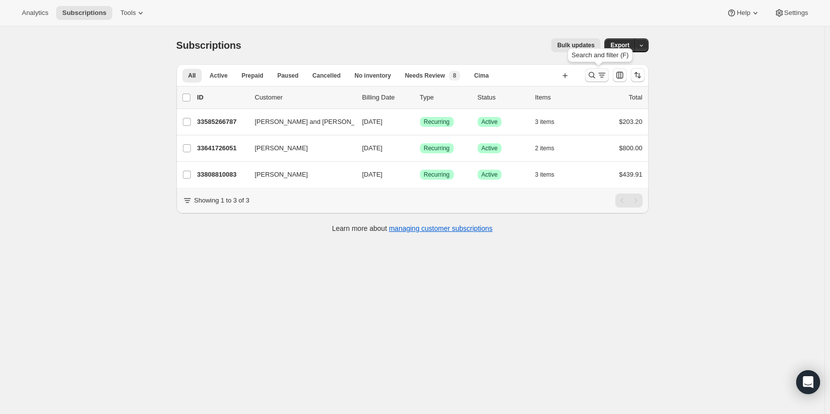
click at [593, 79] on icon "Search and filter results" at bounding box center [592, 75] width 10 height 10
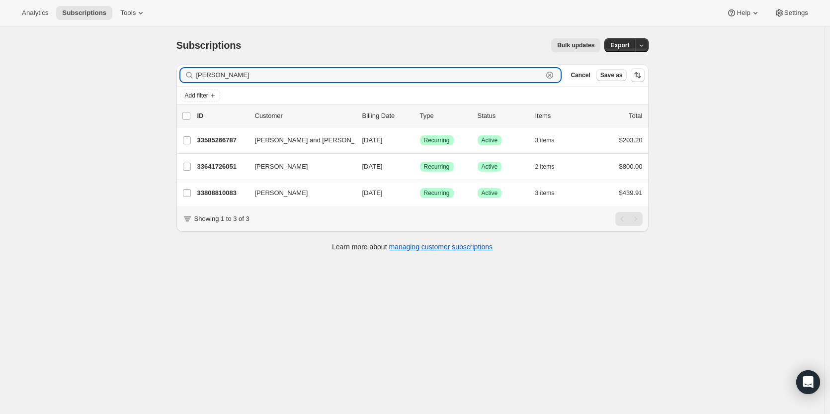
click at [552, 75] on icon "button" at bounding box center [549, 75] width 3 height 3
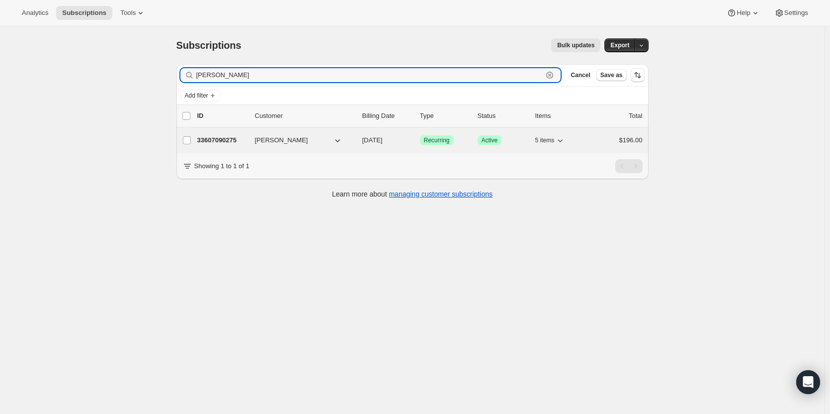
type input "Deborah B"
click at [223, 141] on p "33607090275" at bounding box center [222, 140] width 50 height 10
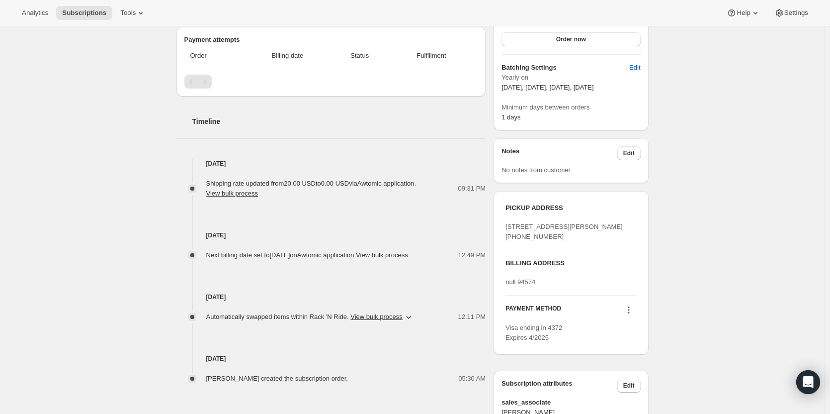
scroll to position [263, 0]
click at [632, 313] on icon at bounding box center [629, 308] width 10 height 10
click at [637, 331] on span "Add credit card" at bounding box center [617, 328] width 43 height 7
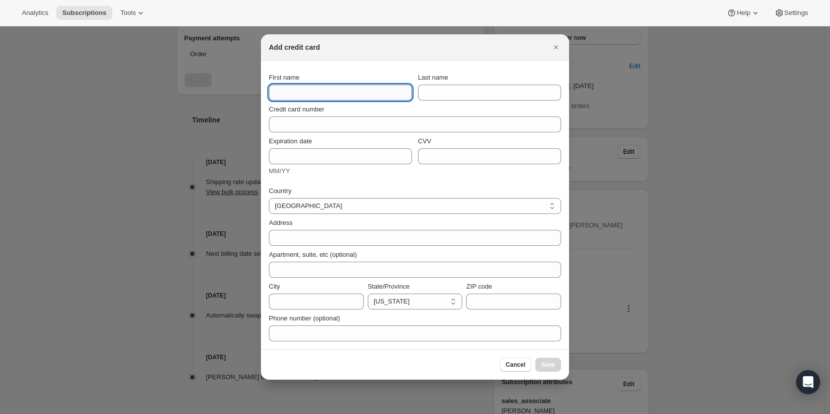
click at [375, 90] on input "First name" at bounding box center [340, 93] width 143 height 16
type input "Deborah"
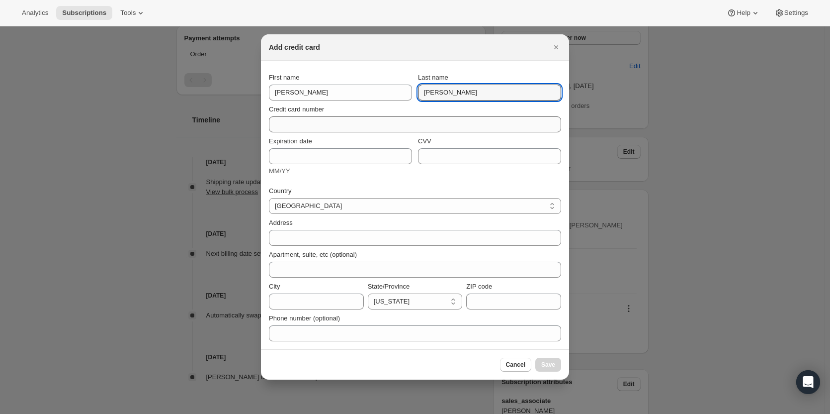
type input "Bryant"
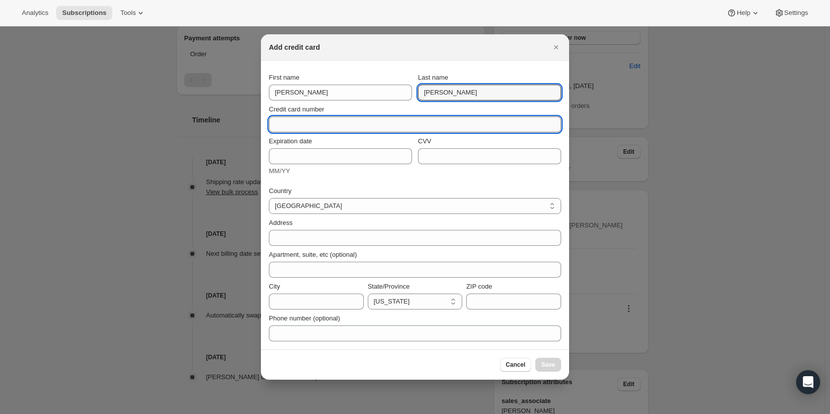
click at [373, 122] on input "Credit card number" at bounding box center [411, 124] width 284 height 16
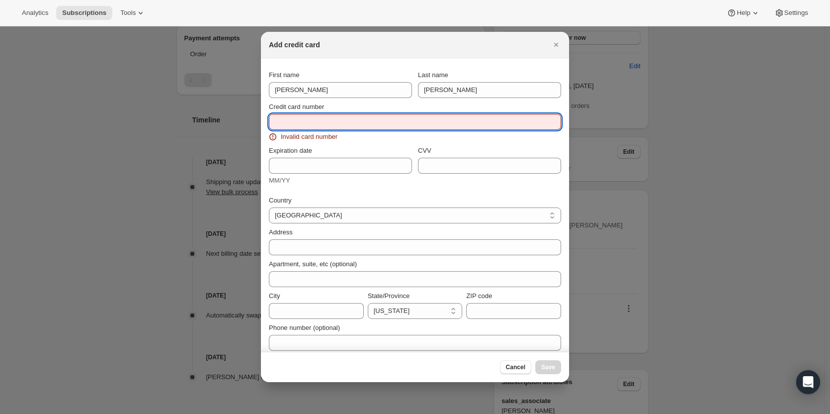
click at [367, 123] on input "Credit card number" at bounding box center [411, 122] width 284 height 16
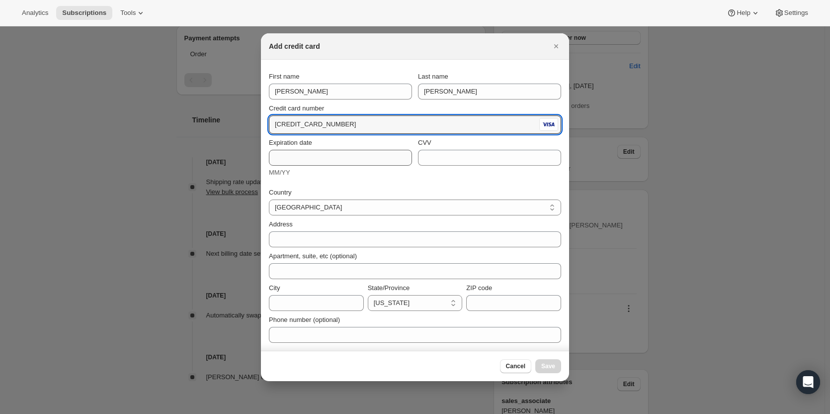
type input "4266 8418 0446 9631"
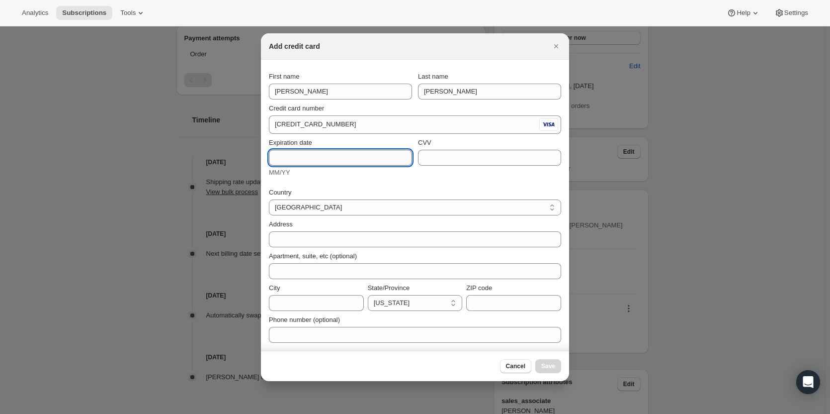
click at [334, 159] on input "Expiration date" at bounding box center [340, 158] width 143 height 16
type input "02/29"
click at [505, 153] on input "CVV" at bounding box center [489, 158] width 143 height 16
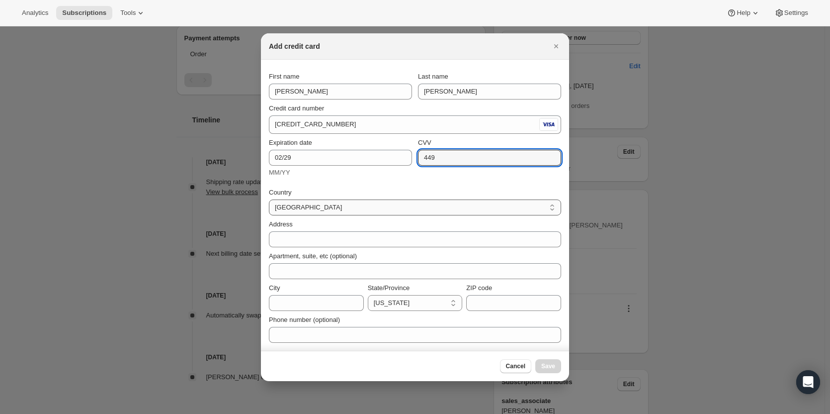
type input "449"
click at [466, 202] on select "[GEOGRAPHIC_DATA]" at bounding box center [415, 207] width 292 height 16
click at [269, 199] on select "[GEOGRAPHIC_DATA]" at bounding box center [415, 207] width 292 height 16
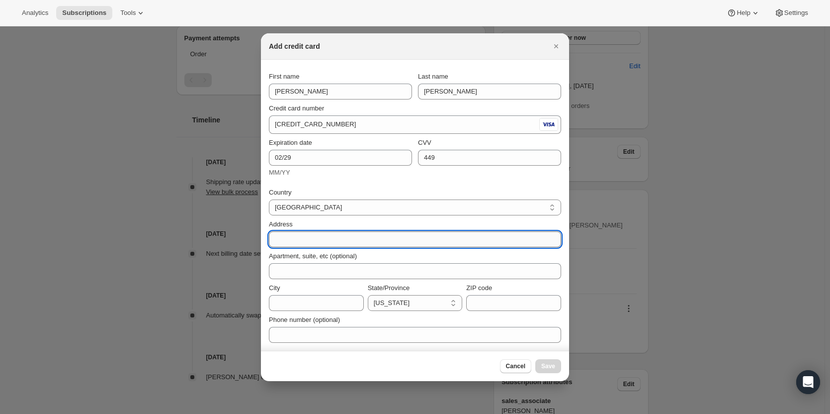
click at [406, 236] on input "Address" at bounding box center [415, 239] width 292 height 16
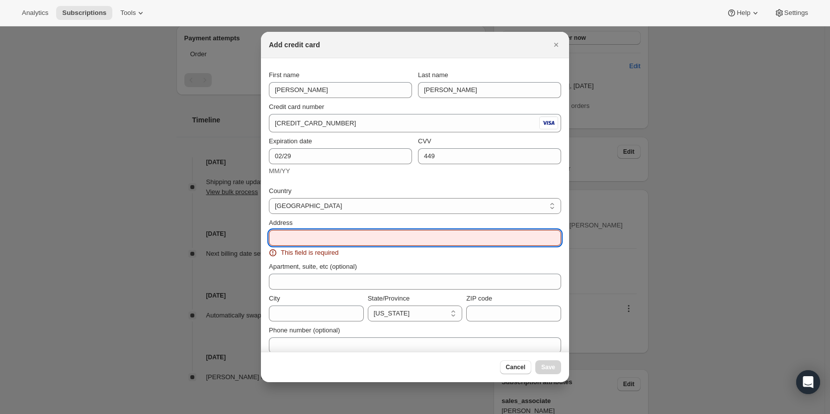
click at [336, 237] on input "Address" at bounding box center [415, 238] width 292 height 16
paste input "1149 Grape Lane"
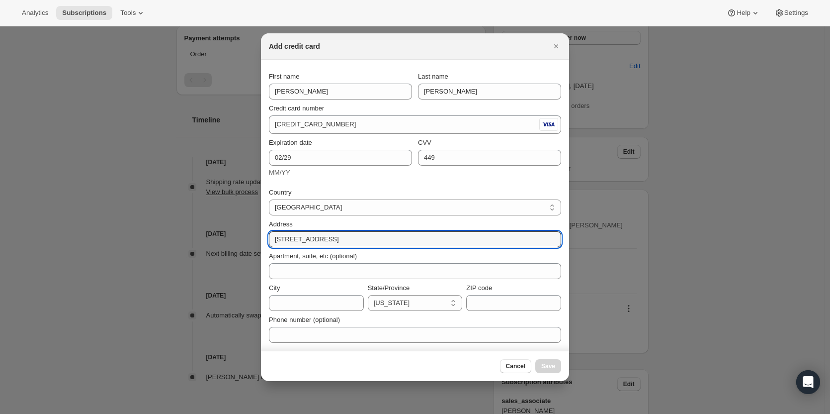
type input "1149 Grape Lane"
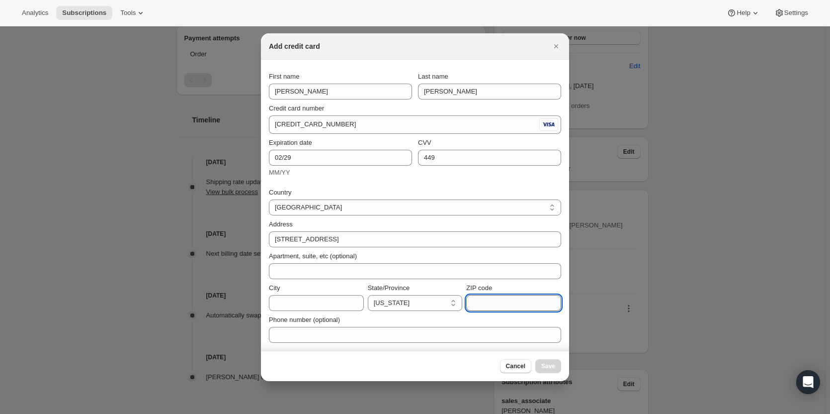
click at [535, 297] on input "ZIP code" at bounding box center [513, 303] width 95 height 16
paste input "94573"
type input "94573"
click at [283, 305] on input "City" at bounding box center [316, 303] width 95 height 16
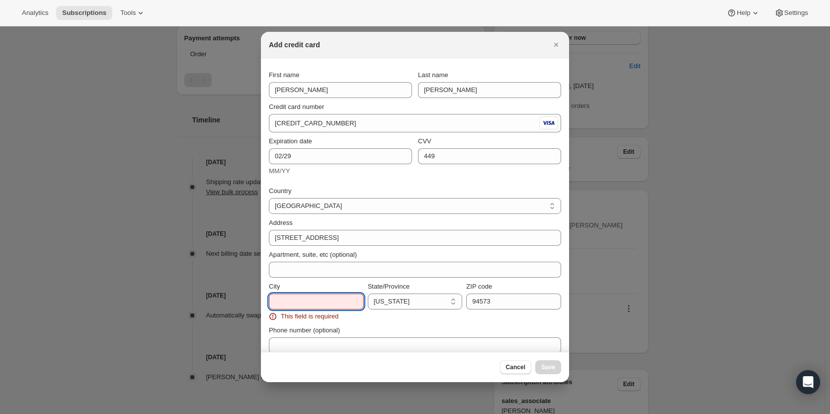
click at [294, 298] on input "City" at bounding box center [316, 301] width 95 height 16
paste input "Rutherford"
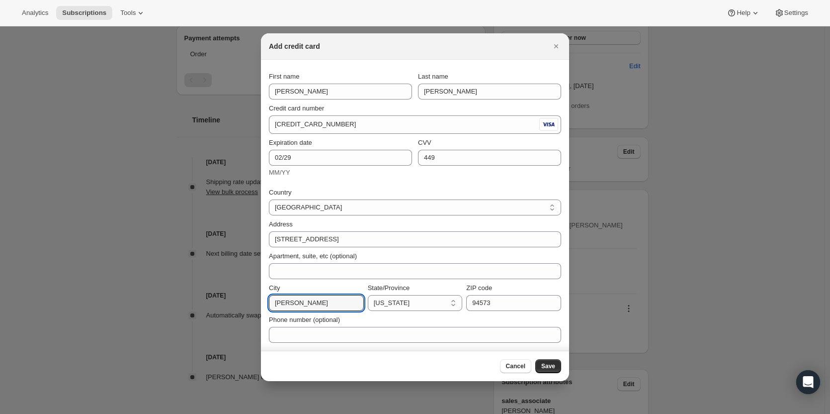
type input "Rutherford"
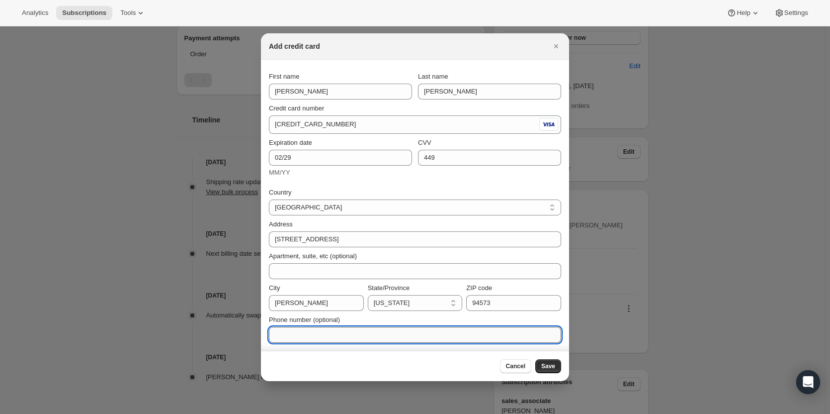
click at [324, 335] on input "Phone number (optional)" at bounding box center [415, 335] width 292 height 16
paste input "(707) 815-0902"
type input "(707) 815-0902"
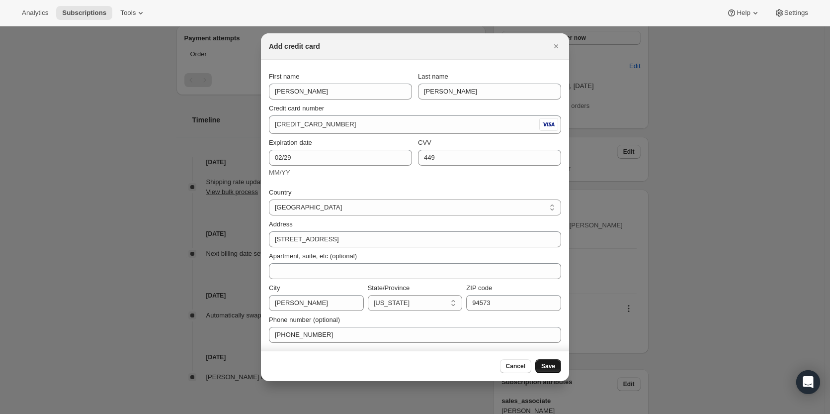
click at [540, 367] on button "Save" at bounding box center [548, 366] width 26 height 14
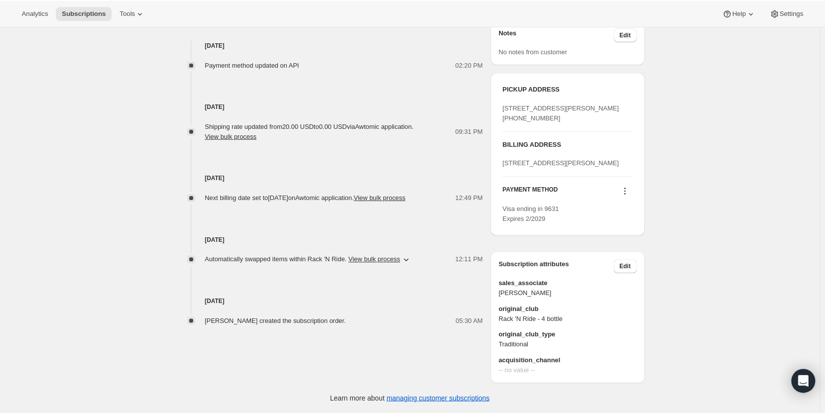
scroll to position [421, 0]
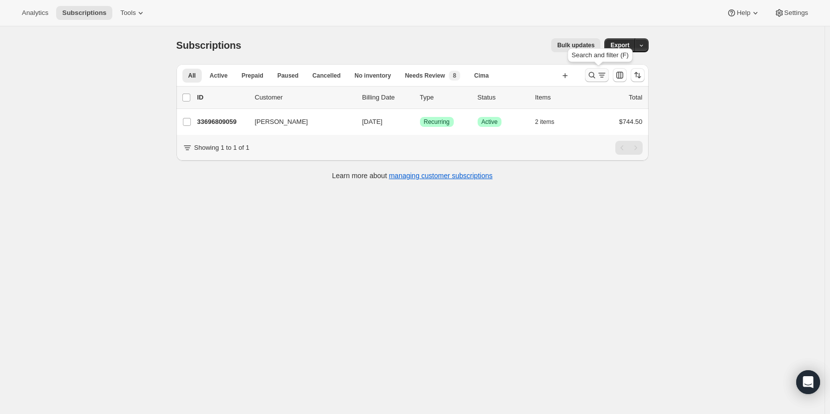
click at [592, 74] on icon "Search and filter results" at bounding box center [592, 75] width 6 height 6
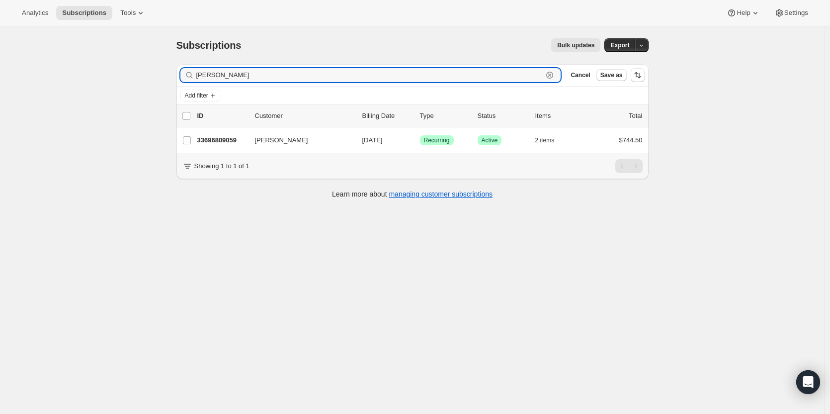
click at [555, 74] on icon "button" at bounding box center [550, 75] width 10 height 10
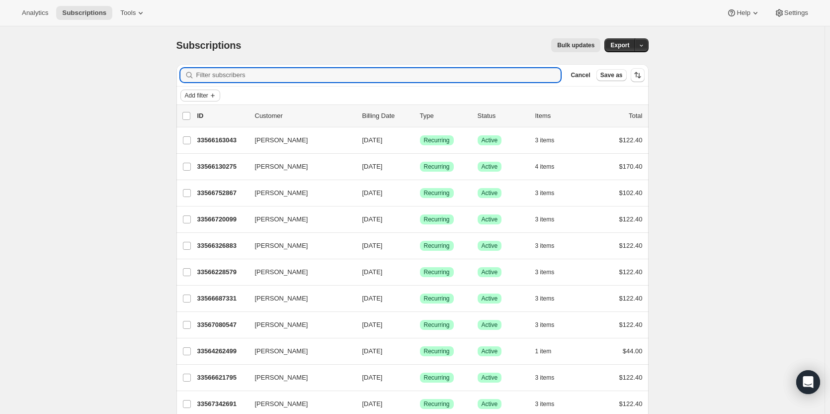
click at [193, 94] on span "Add filter" at bounding box center [196, 95] width 23 height 8
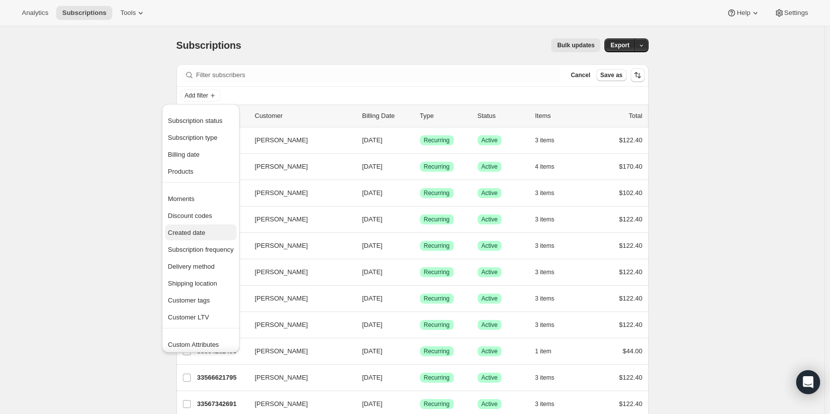
click at [188, 229] on span "Created date" at bounding box center [186, 232] width 37 height 7
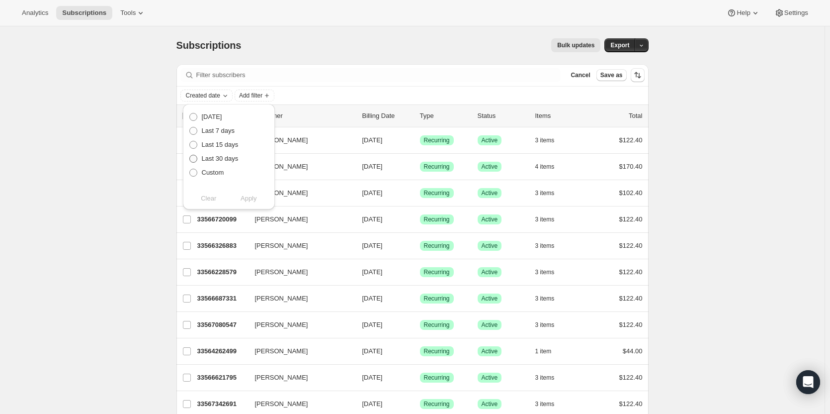
click at [192, 159] on span at bounding box center [193, 159] width 8 height 8
click at [190, 155] on input "Last 30 days" at bounding box center [189, 155] width 0 height 0
radio input "true"
click at [246, 196] on span "Apply" at bounding box center [249, 198] width 16 height 10
click at [309, 95] on span "Add filter" at bounding box center [297, 95] width 23 height 8
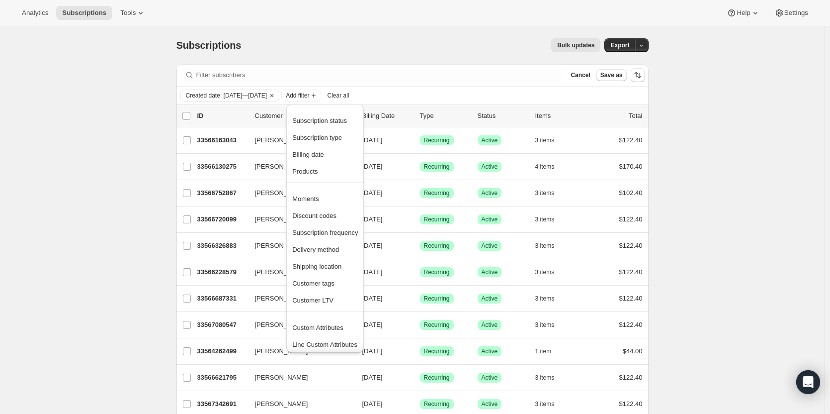
scroll to position [2, 0]
click at [273, 95] on icon "Clear" at bounding box center [271, 95] width 3 height 3
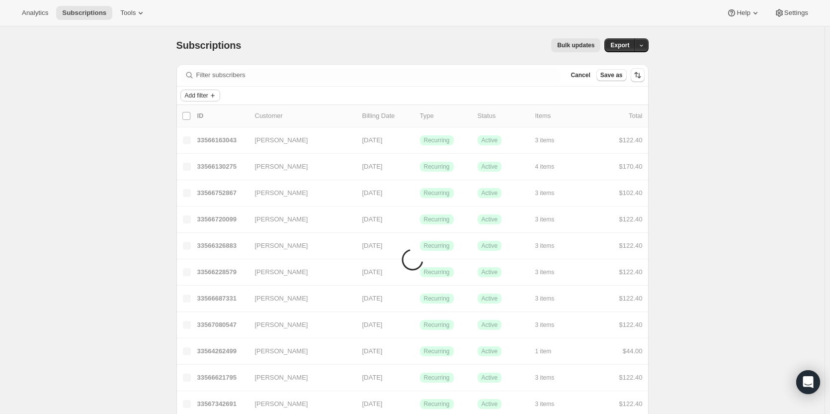
click at [205, 93] on span "Add filter" at bounding box center [196, 95] width 23 height 8
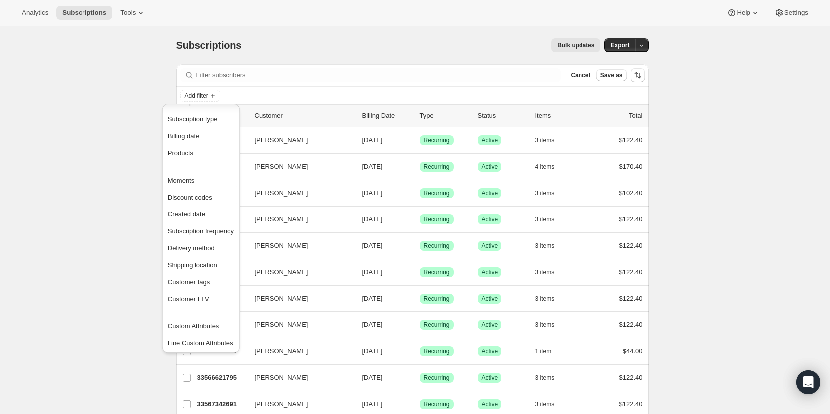
scroll to position [19, 0]
click at [211, 217] on span "Created date" at bounding box center [201, 213] width 66 height 10
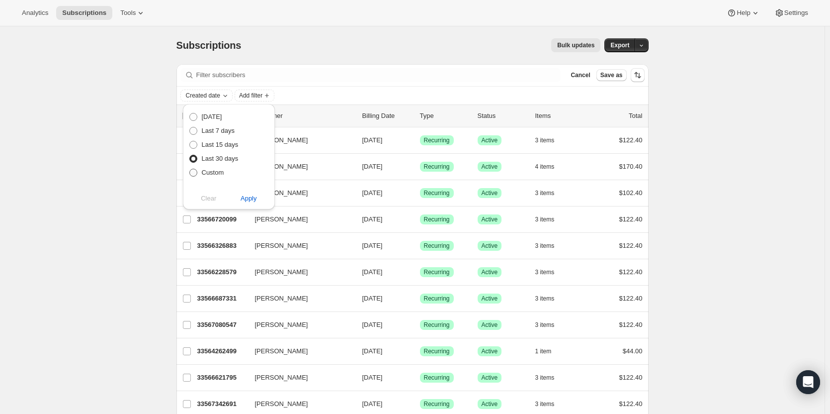
click at [192, 174] on span at bounding box center [193, 173] width 8 height 8
click at [190, 169] on input "Custom" at bounding box center [189, 169] width 0 height 0
radio input "true"
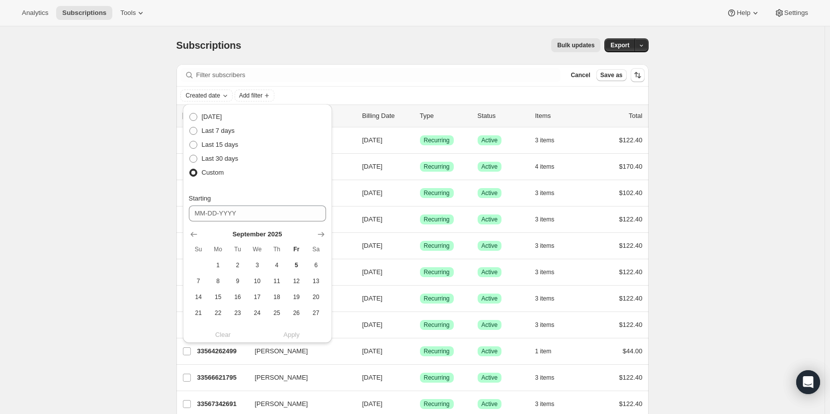
click at [201, 235] on div at bounding box center [257, 234] width 137 height 10
click at [194, 232] on icon "Show previous month, August 2025" at bounding box center [194, 234] width 10 height 10
click at [257, 298] on span "13" at bounding box center [257, 297] width 11 height 8
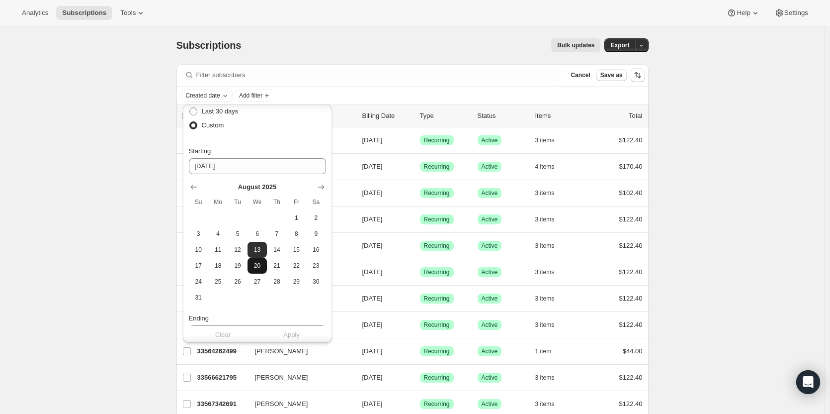
scroll to position [48, 0]
click at [206, 294] on button "31" at bounding box center [198, 296] width 19 height 16
click at [261, 249] on span "13" at bounding box center [257, 249] width 11 height 8
type input "08-13-2025"
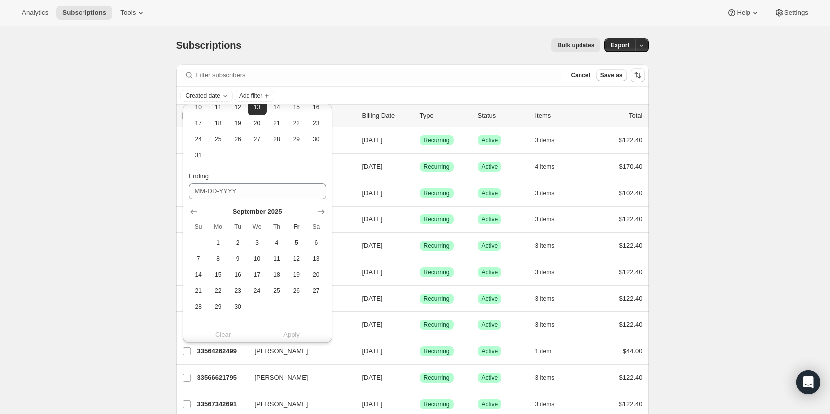
scroll to position [191, 0]
click at [245, 305] on button "30" at bounding box center [237, 304] width 19 height 16
type input "09-30-2025"
click at [297, 336] on span "Apply" at bounding box center [291, 335] width 16 height 10
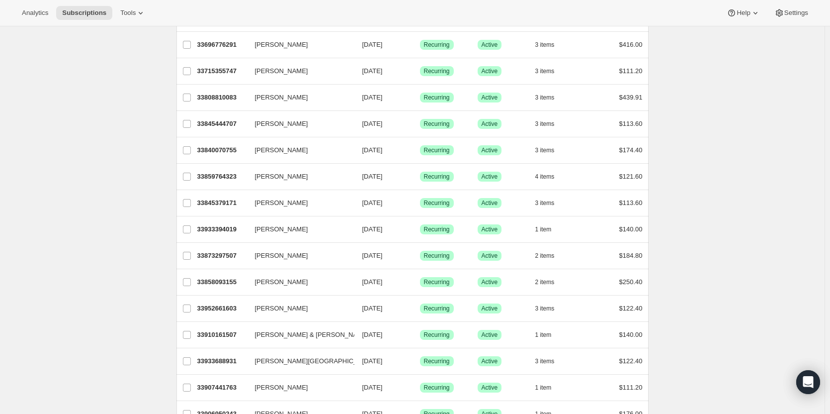
scroll to position [0, 0]
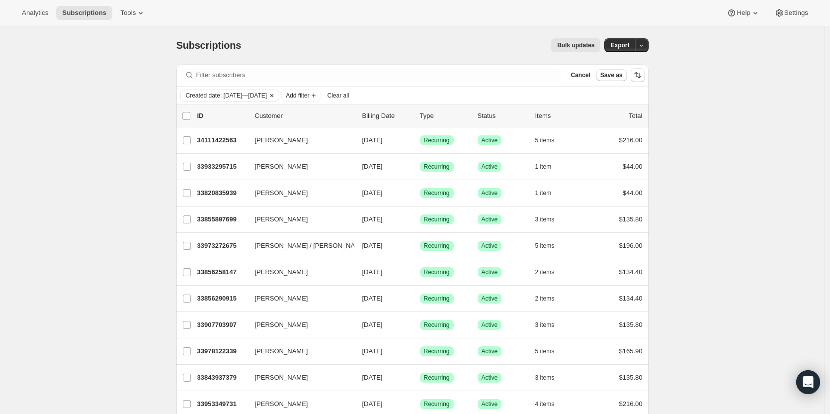
click at [267, 95] on span "Created date: Aug 13, 2025—Sep 30, 2025" at bounding box center [227, 95] width 82 height 8
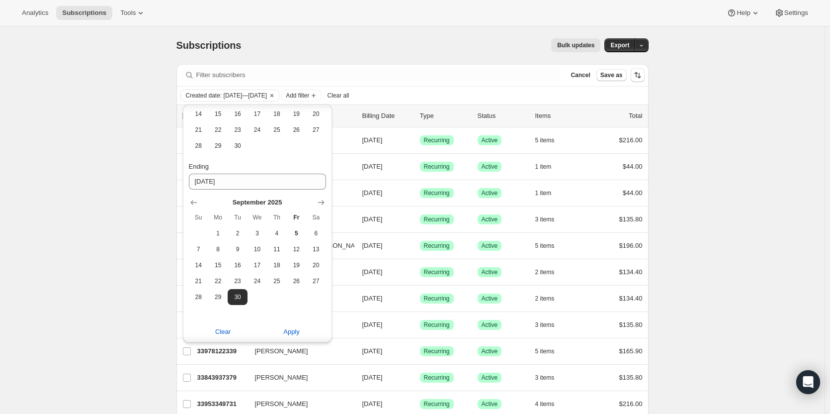
scroll to position [40, 0]
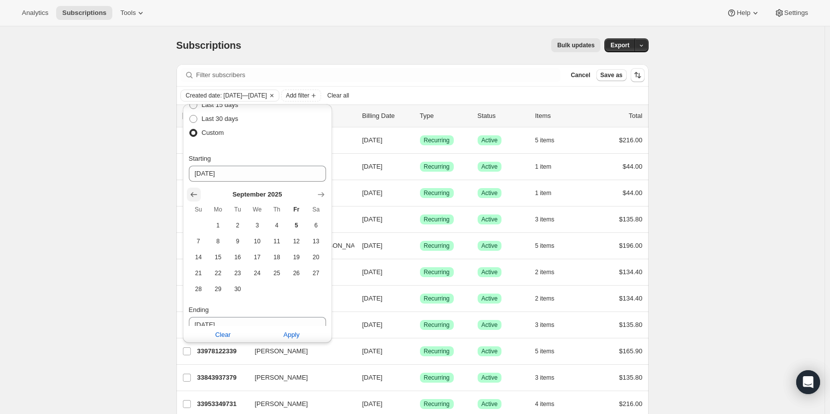
click at [194, 195] on icon "Show previous month, August 2025" at bounding box center [194, 194] width 10 height 10
click at [235, 261] on span "12" at bounding box center [237, 257] width 11 height 8
type input "08-12-2025"
click at [289, 333] on span "Apply" at bounding box center [291, 335] width 16 height 10
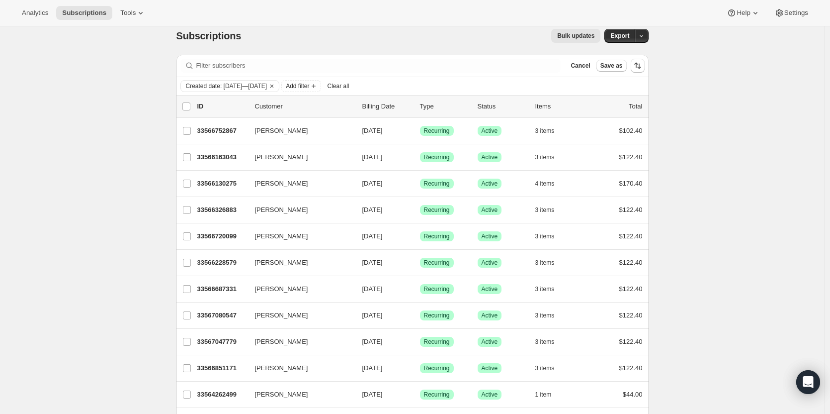
scroll to position [0, 0]
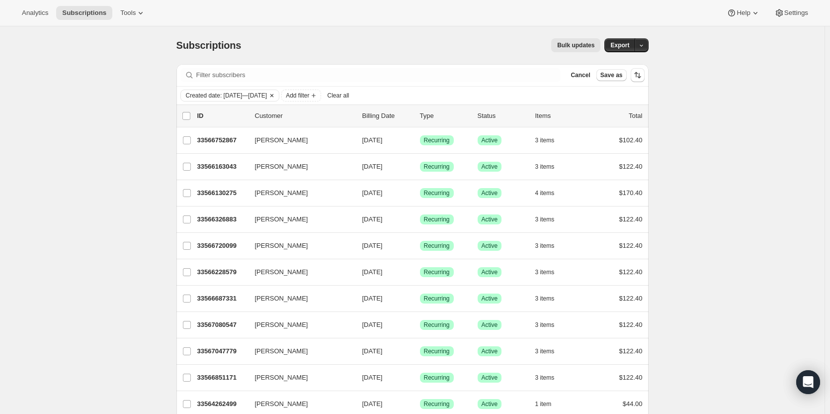
click at [267, 94] on span "Created date: Aug 12, 2025—Sep 30, 2025" at bounding box center [227, 95] width 82 height 8
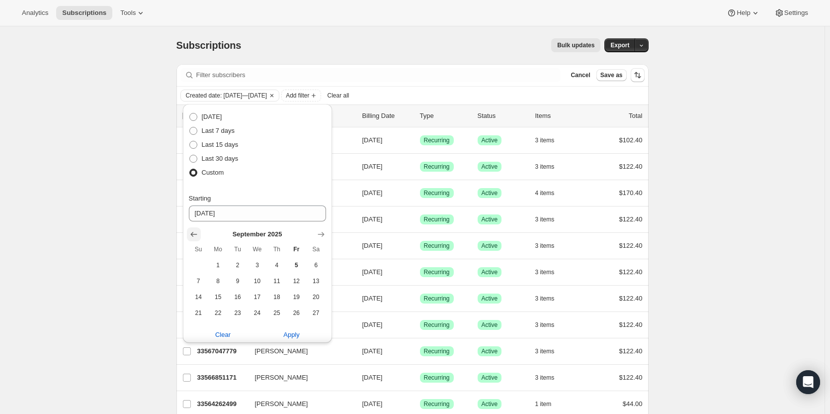
click at [189, 233] on icon "Show previous month, August 2025" at bounding box center [194, 234] width 10 height 10
click at [260, 300] on span "13" at bounding box center [257, 297] width 11 height 8
type input "08-13-2025"
click at [298, 337] on span "Apply" at bounding box center [291, 335] width 16 height 10
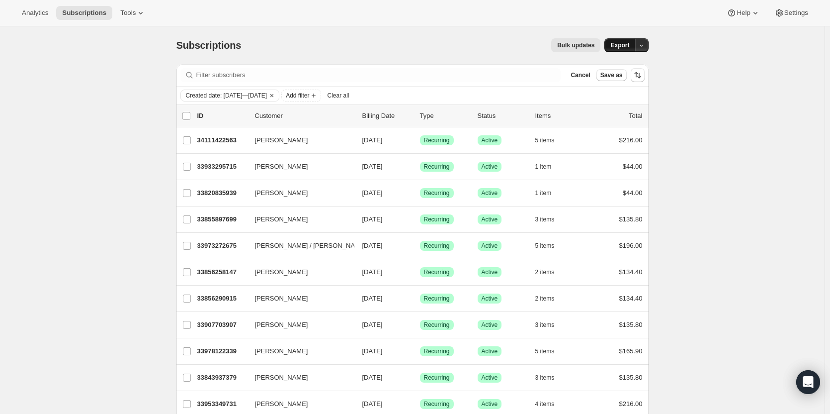
click at [625, 45] on span "Export" at bounding box center [620, 45] width 19 height 8
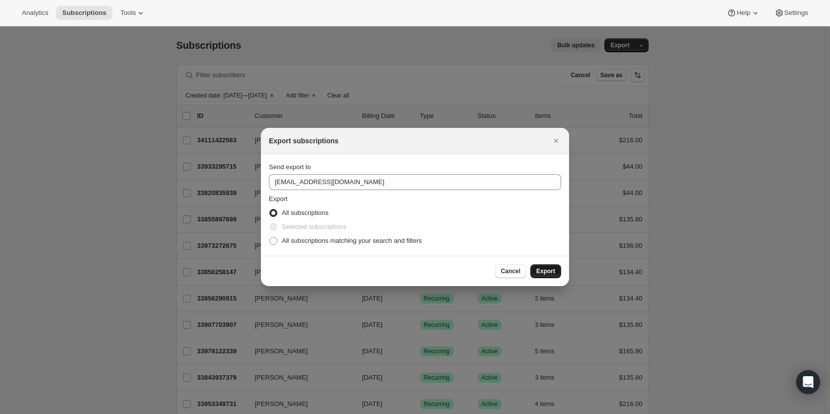
click at [549, 265] on button "Export" at bounding box center [545, 271] width 31 height 14
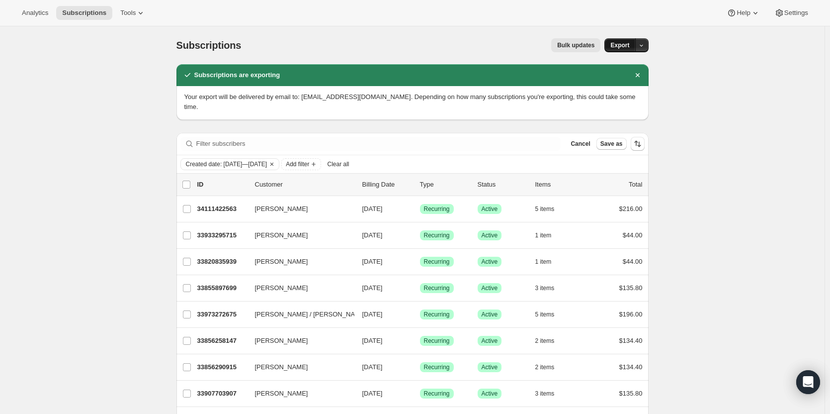
click at [622, 51] on button "Export" at bounding box center [620, 45] width 31 height 14
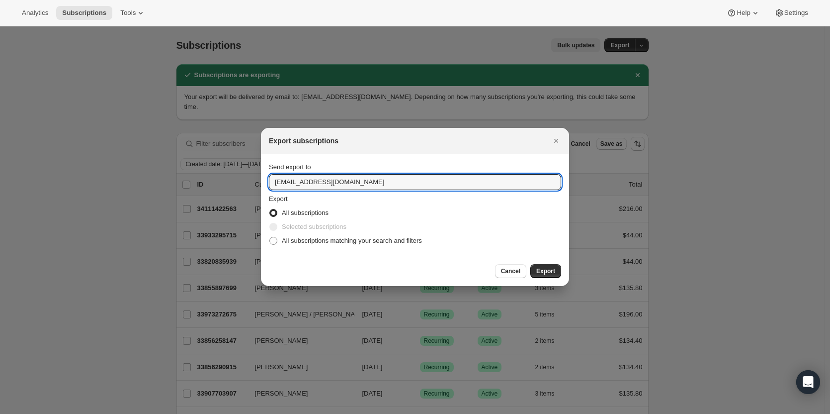
drag, startPoint x: 292, startPoint y: 183, endPoint x: 255, endPoint y: 182, distance: 36.8
type input "ashleycox@cliffamily.com"
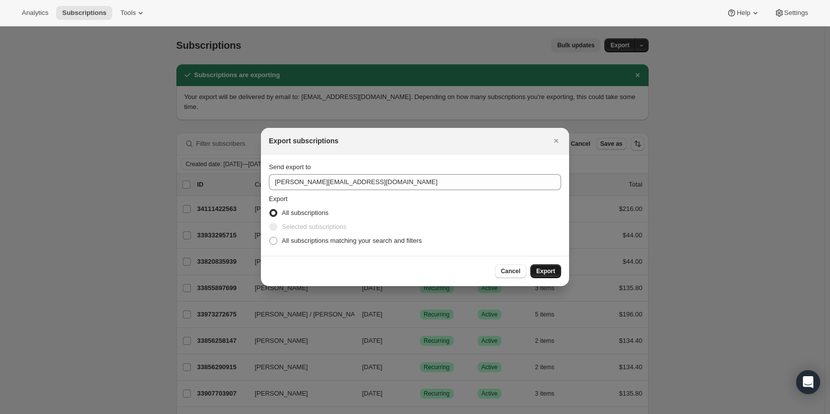
click at [544, 270] on span "Export" at bounding box center [545, 271] width 19 height 8
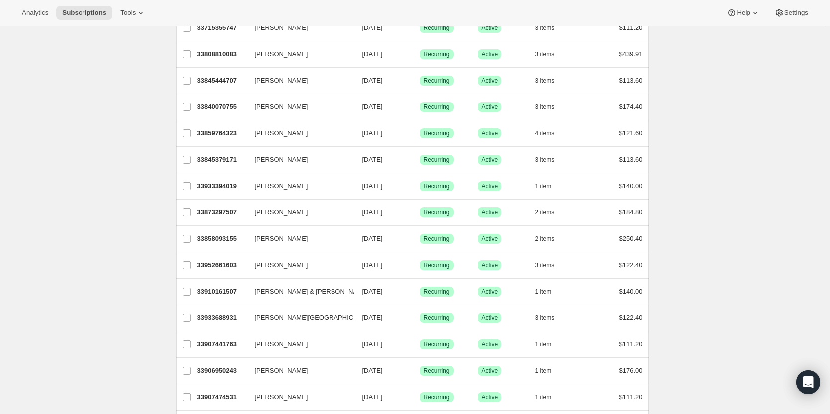
scroll to position [1075, 0]
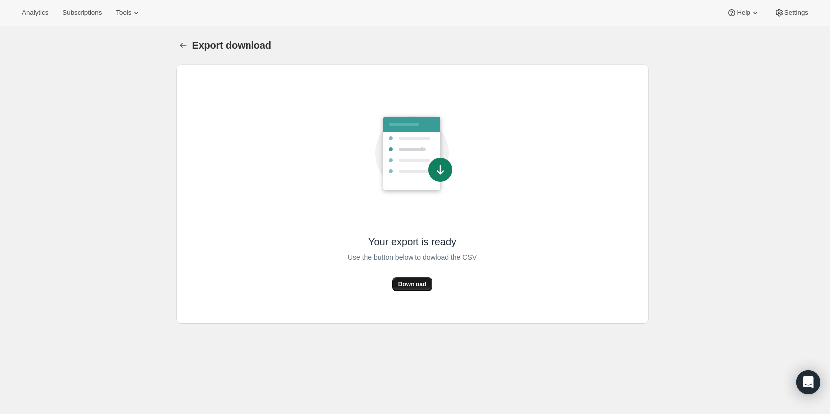
click at [410, 281] on span "Download" at bounding box center [412, 284] width 28 height 8
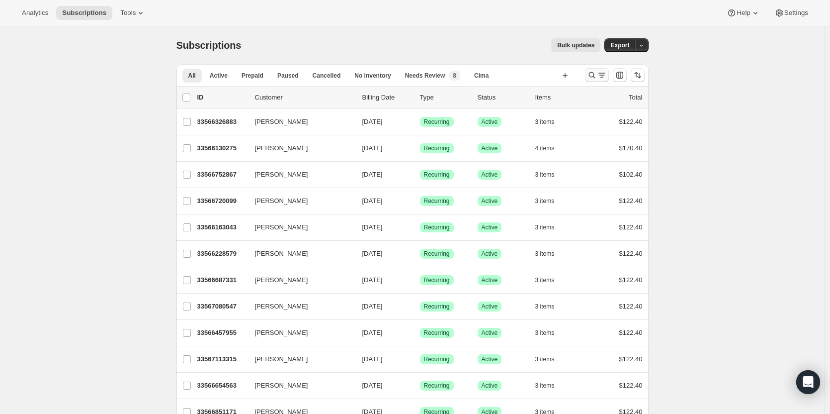
click at [591, 75] on icon "Search and filter results" at bounding box center [592, 75] width 10 height 10
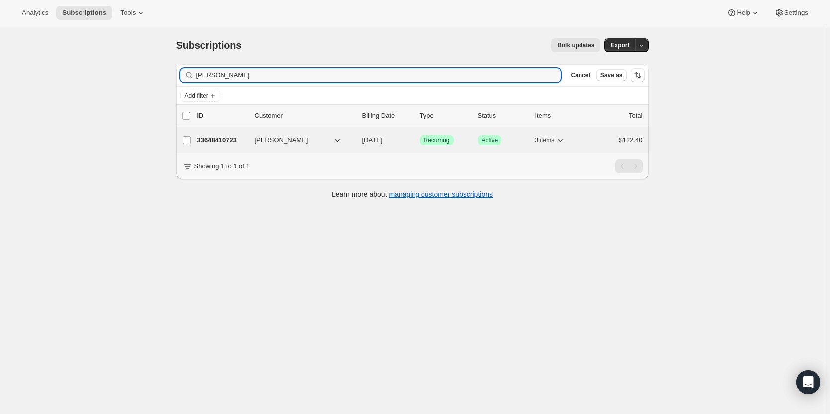
type input "[PERSON_NAME]"
click at [210, 144] on p "33648410723" at bounding box center [222, 140] width 50 height 10
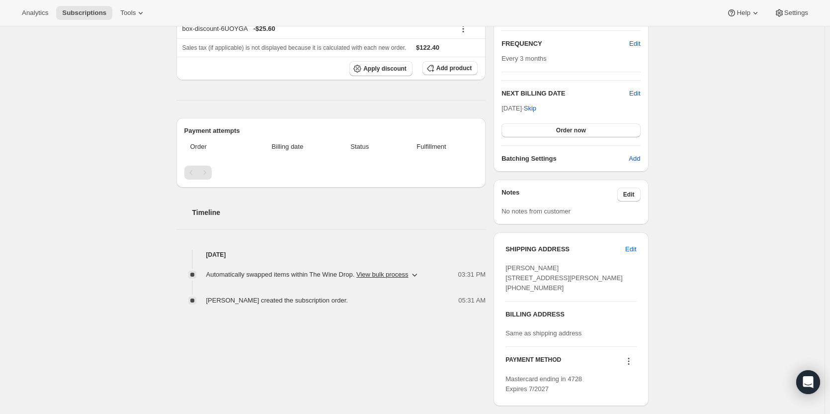
scroll to position [172, 0]
click at [630, 248] on span "Edit" at bounding box center [630, 248] width 11 height 10
select select "NC"
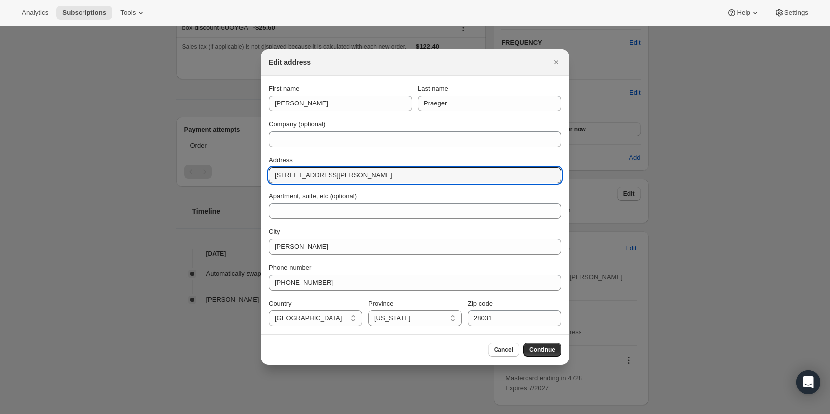
drag, startPoint x: 366, startPoint y: 176, endPoint x: 259, endPoint y: 166, distance: 108.4
paste input "[STREET_ADDRESS]"
type input "[STREET_ADDRESS]"
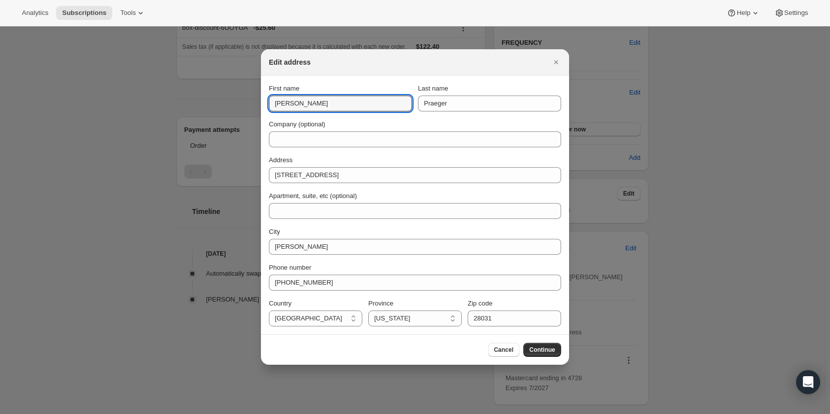
drag, startPoint x: 320, startPoint y: 104, endPoint x: 263, endPoint y: 107, distance: 56.8
click at [263, 107] on section "First name [PERSON_NAME] Last name Praeger Company (optional) Address [STREET_A…" at bounding box center [415, 205] width 308 height 259
type input "[PERSON_NAME]"
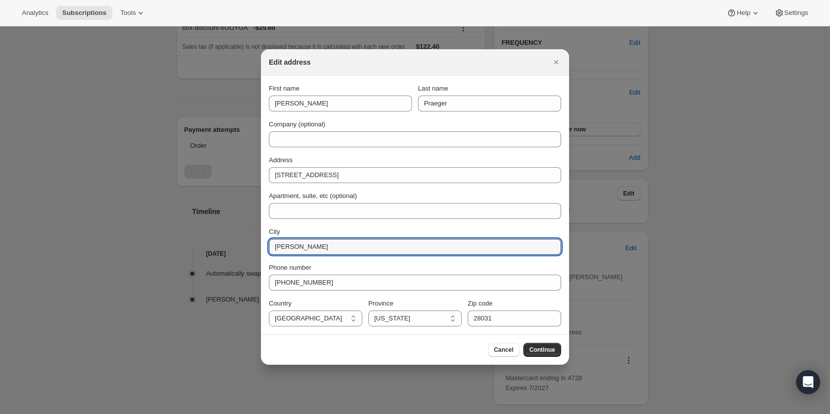
drag, startPoint x: 330, startPoint y: 251, endPoint x: 266, endPoint y: 247, distance: 64.3
click at [266, 247] on section "First name [PERSON_NAME] name Praeger Company (optional) Address [STREET_ADDRES…" at bounding box center [415, 205] width 308 height 259
paste input "[GEOGRAPHIC_DATA]"
type input "[GEOGRAPHIC_DATA]"
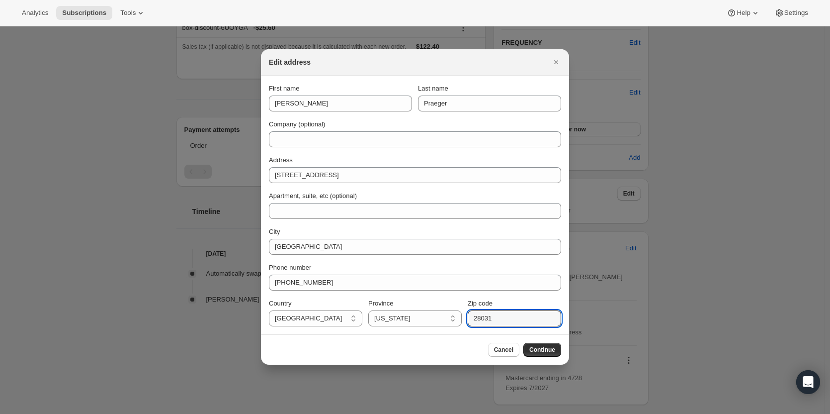
drag, startPoint x: 505, startPoint y: 321, endPoint x: 463, endPoint y: 321, distance: 42.3
click at [463, 321] on div "Country [GEOGRAPHIC_DATA] [GEOGRAPHIC_DATA] Province [US_STATE] [US_STATE] [US_…" at bounding box center [415, 312] width 292 height 28
paste input "78"
type input "28078"
click at [546, 346] on button "Continue" at bounding box center [543, 350] width 38 height 14
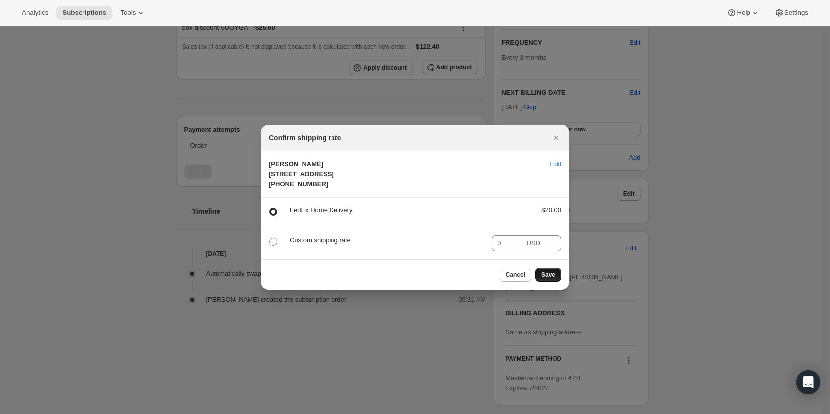
click at [549, 278] on span "Save" at bounding box center [548, 274] width 14 height 8
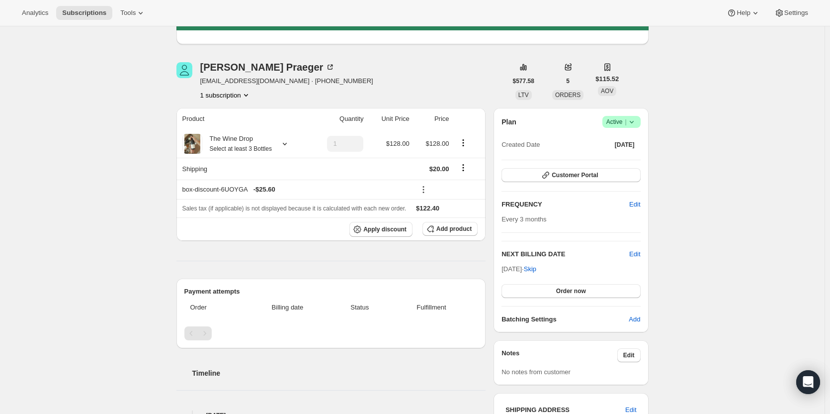
scroll to position [0, 0]
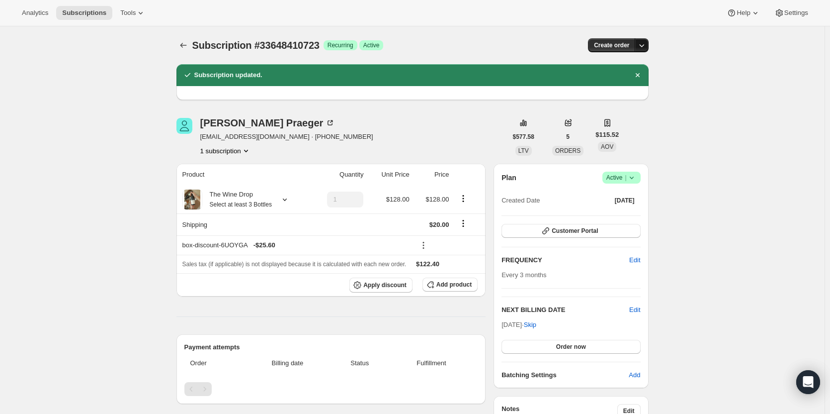
click at [647, 46] on icon "button" at bounding box center [642, 45] width 10 height 10
click at [605, 82] on span "Create custom one-time order" at bounding box center [602, 82] width 86 height 7
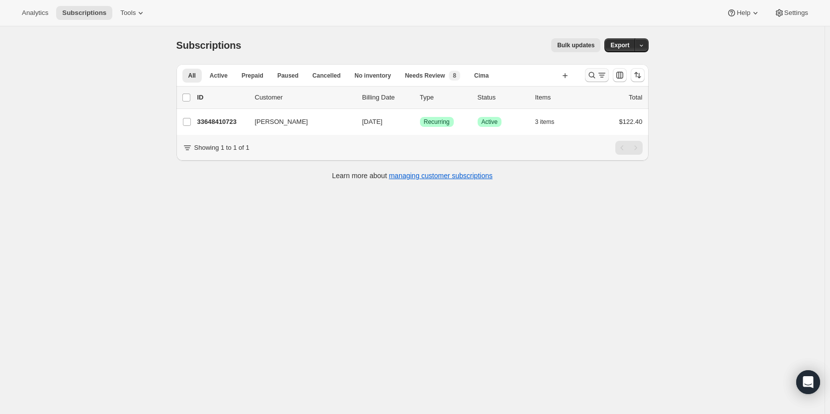
click at [596, 76] on icon "Search and filter results" at bounding box center [592, 75] width 10 height 10
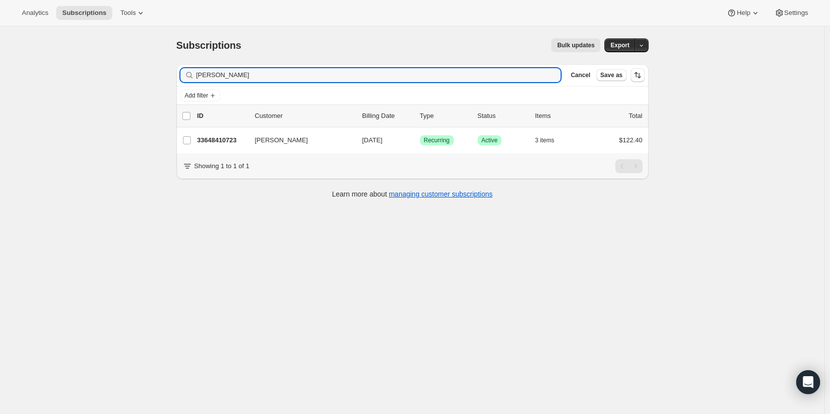
drag, startPoint x: 434, startPoint y: 74, endPoint x: 169, endPoint y: 72, distance: 265.5
click at [166, 69] on div "Subscriptions. This page is ready Subscriptions Bulk updates More actions Bulk …" at bounding box center [412, 233] width 825 height 414
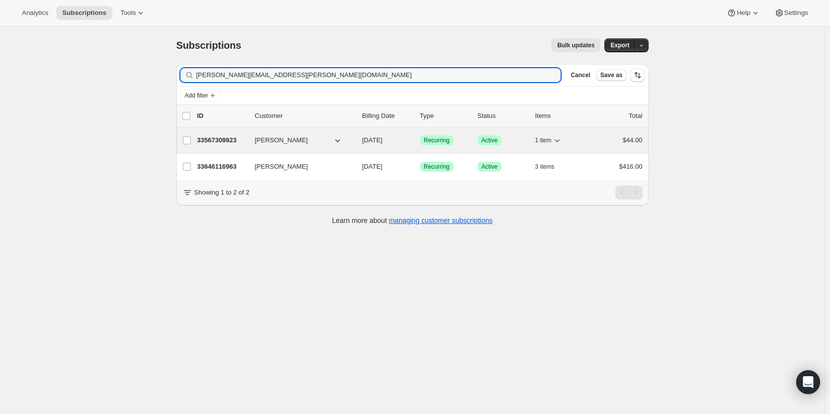
type input "[PERSON_NAME][EMAIL_ADDRESS][PERSON_NAME][DOMAIN_NAME]"
click at [225, 136] on p "33567309923" at bounding box center [222, 140] width 50 height 10
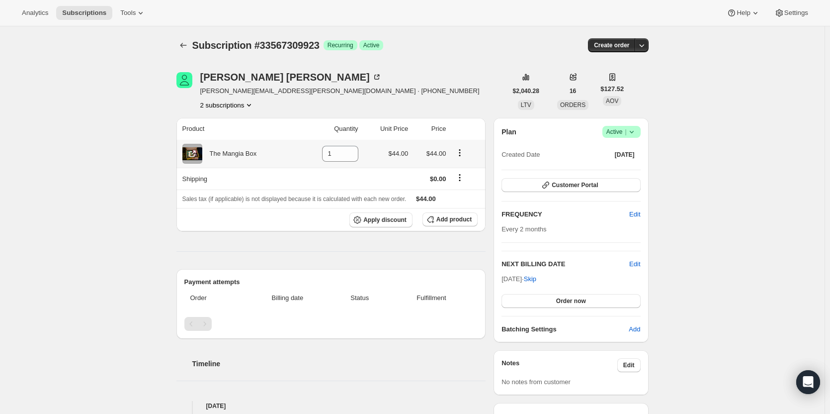
click at [245, 159] on div "The Mangia Box" at bounding box center [239, 154] width 114 height 20
click at [78, 10] on span "Subscriptions" at bounding box center [84, 13] width 44 height 8
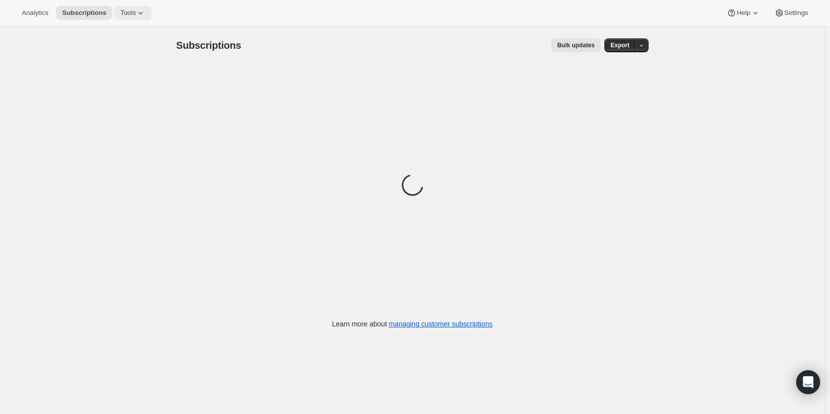
click at [123, 16] on span "Tools" at bounding box center [127, 13] width 15 height 8
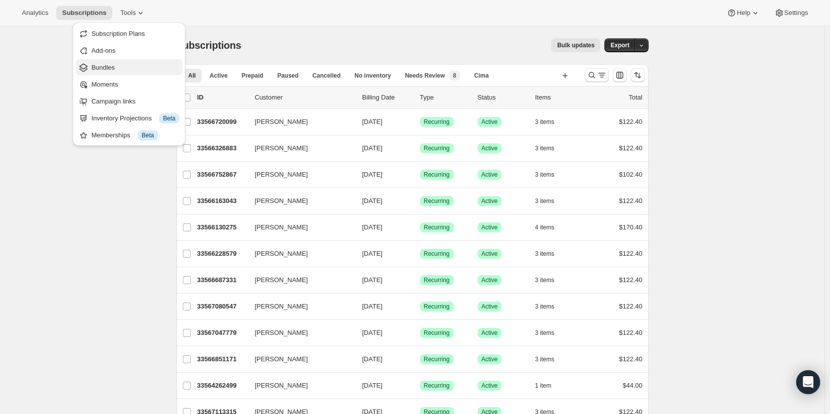
click at [116, 70] on span "Bundles" at bounding box center [135, 68] width 88 height 10
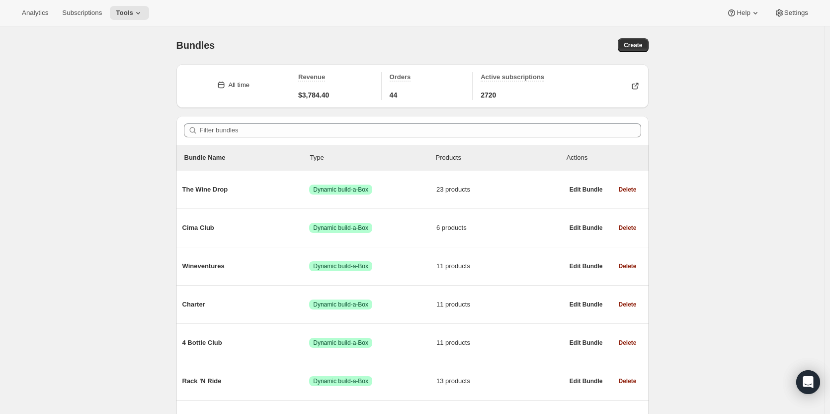
scroll to position [100, 0]
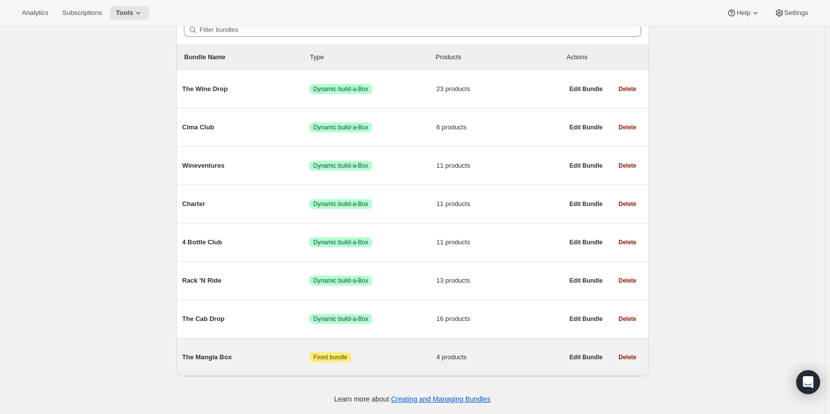
click at [284, 358] on span "The Mangia Box" at bounding box center [245, 357] width 127 height 10
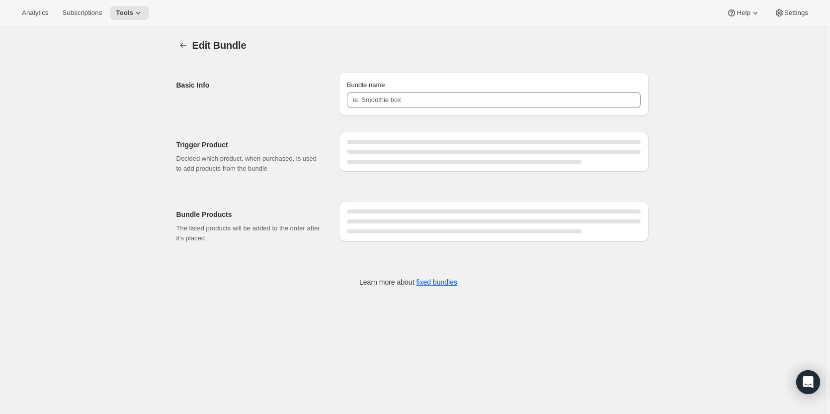
type input "The Mangia Box"
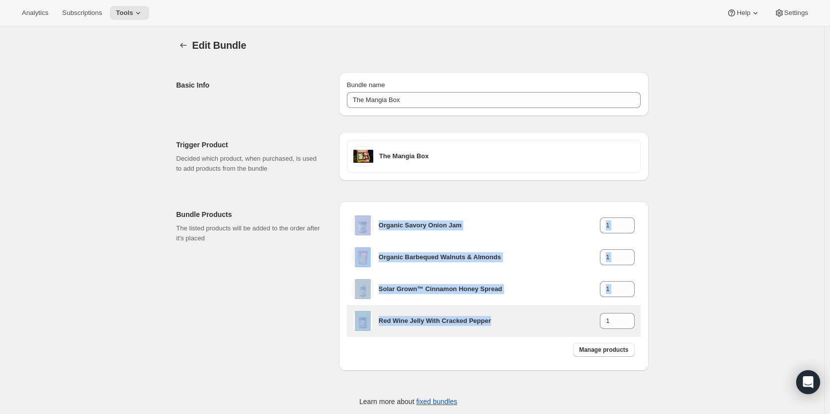
drag, startPoint x: 346, startPoint y: 205, endPoint x: 561, endPoint y: 327, distance: 246.7
click at [561, 327] on div "Organic Savory Onion Jam 1 Organic Barbequed Walnuts & Almonds 1 Solar Grown™ C…" at bounding box center [494, 285] width 310 height 169
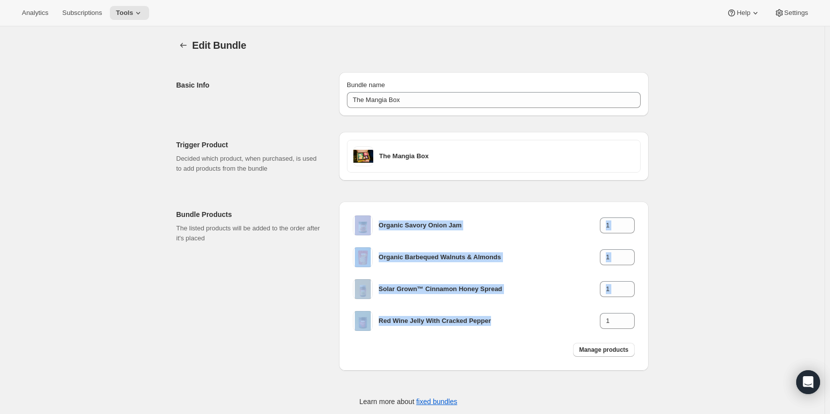
click at [718, 294] on div "Edit Bundle. This page is ready Edit Bundle Basic Info Bundle name The Mangia B…" at bounding box center [412, 228] width 825 height 405
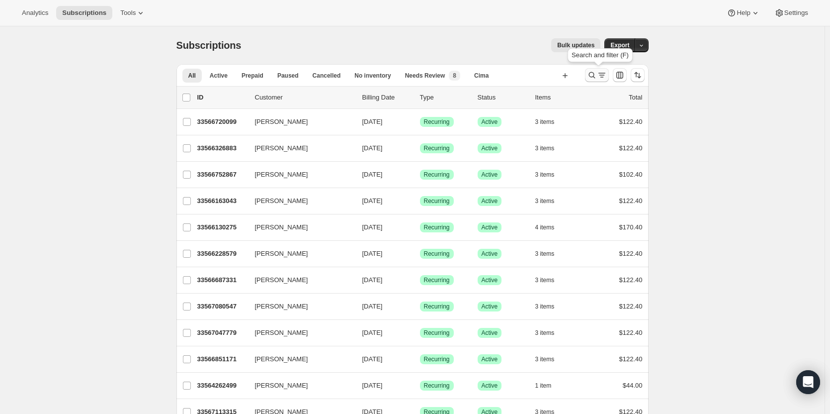
click at [597, 73] on icon "Search and filter results" at bounding box center [592, 75] width 10 height 10
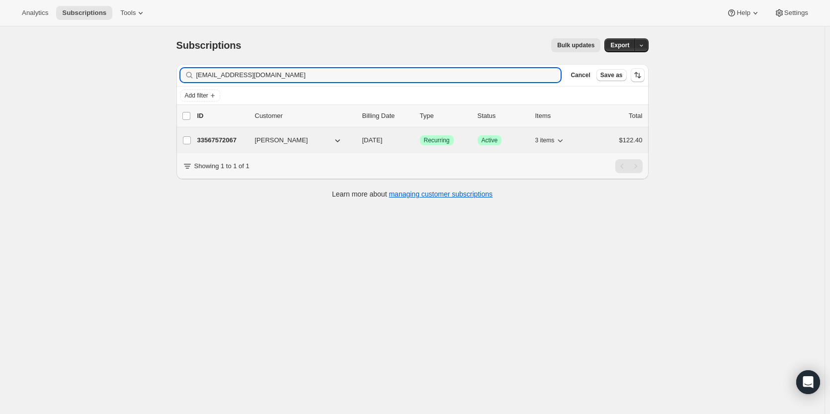
type input "[EMAIL_ADDRESS][DOMAIN_NAME]"
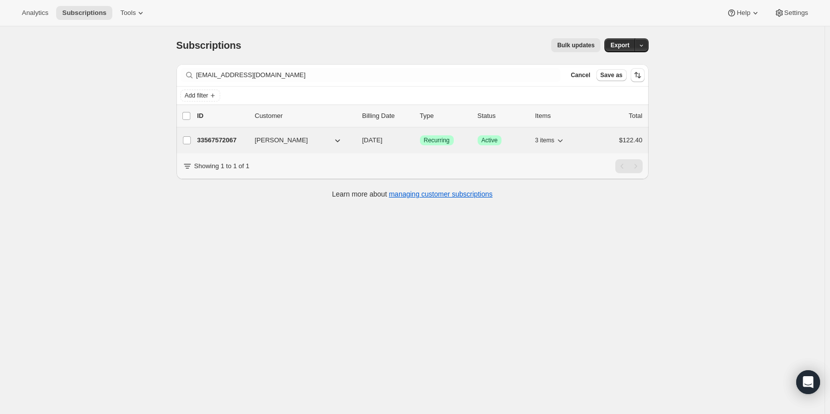
click at [235, 141] on p "33567572067" at bounding box center [222, 140] width 50 height 10
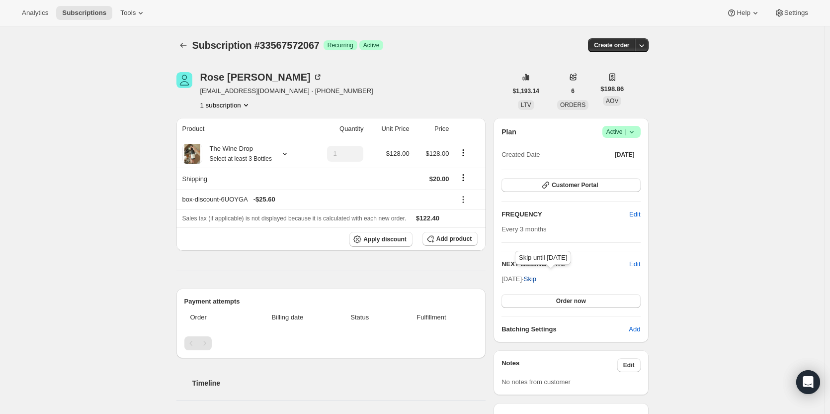
click at [536, 281] on span "Skip" at bounding box center [530, 279] width 12 height 10
